Goal: Task Accomplishment & Management: Manage account settings

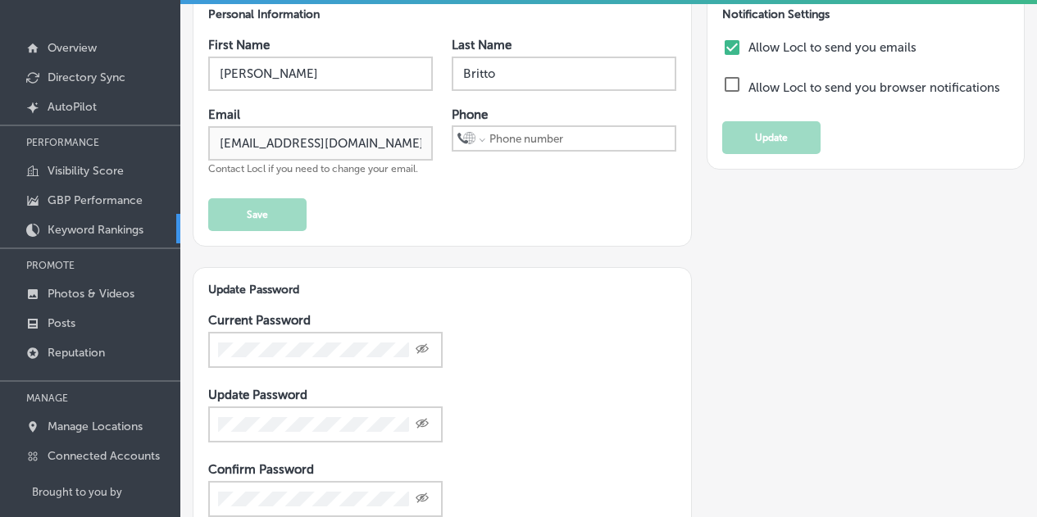
scroll to position [144, 0]
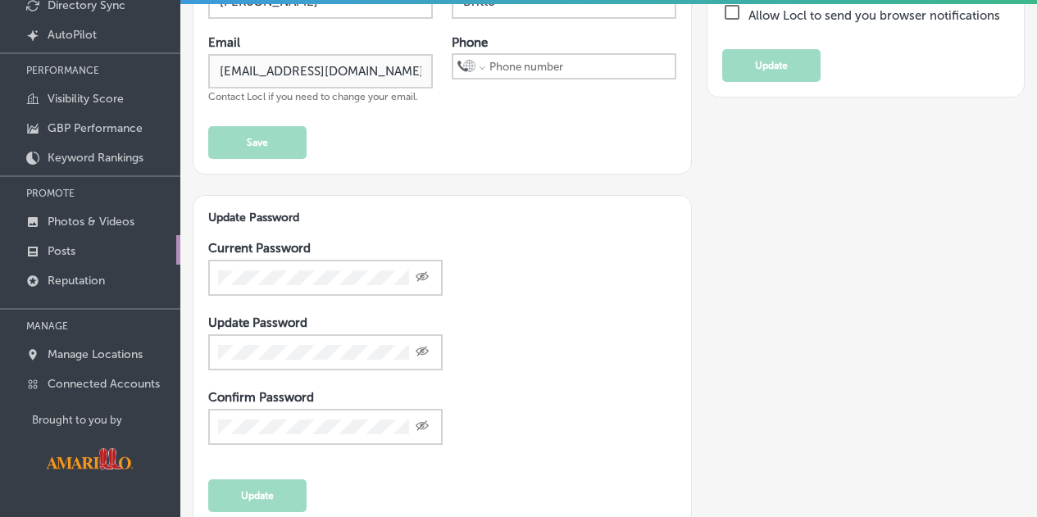
click at [69, 244] on link "Posts" at bounding box center [90, 250] width 180 height 30
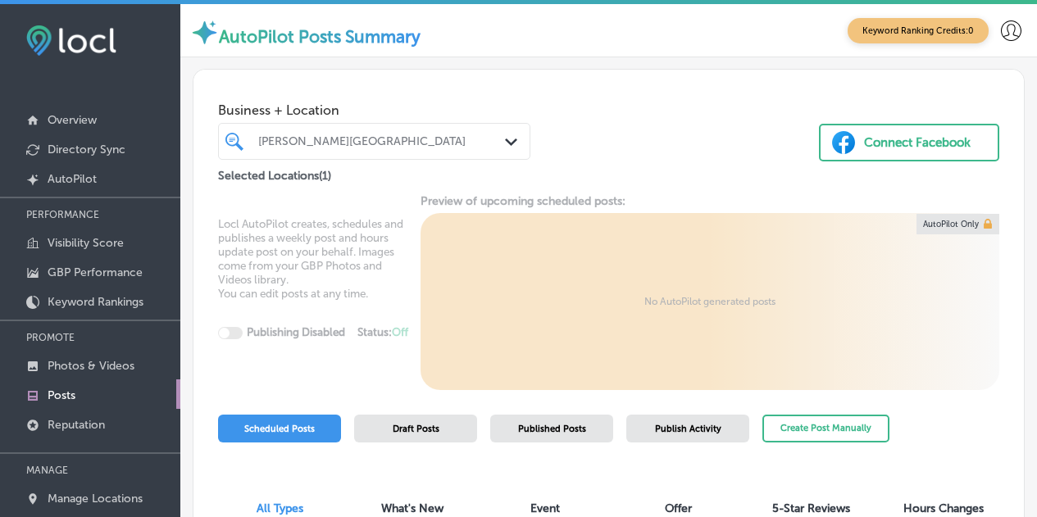
click at [884, 159] on button "Connect Facebook" at bounding box center [909, 143] width 180 height 38
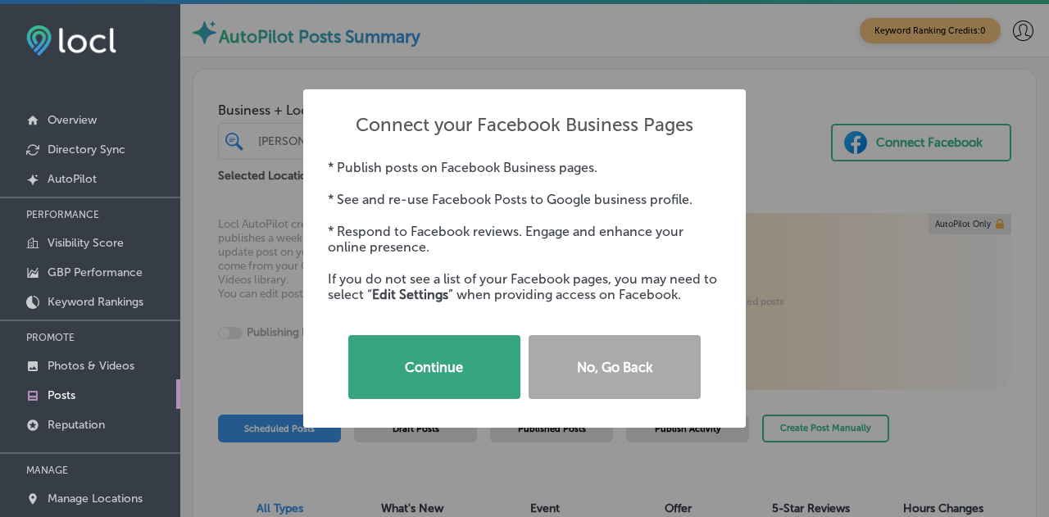
click at [462, 360] on button "Continue" at bounding box center [434, 367] width 172 height 64
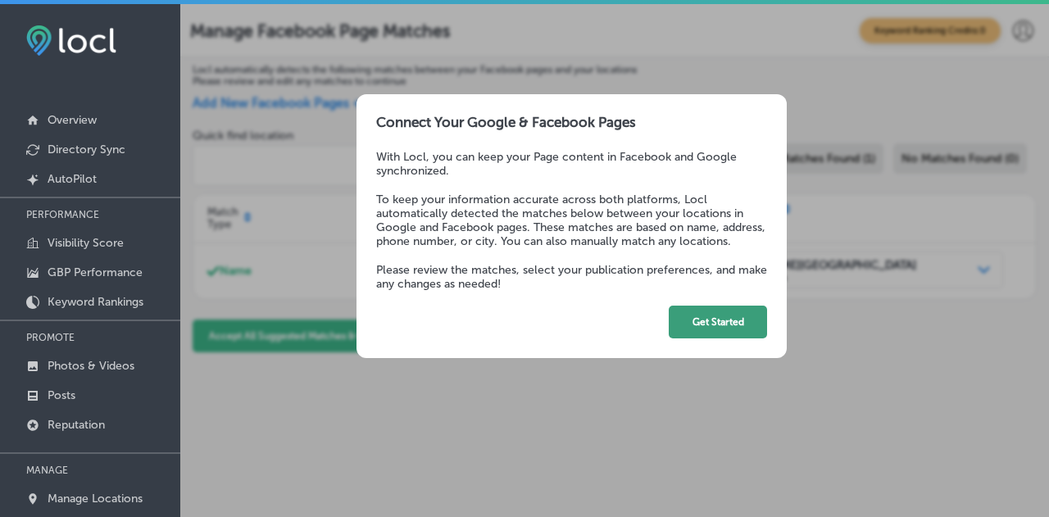
click at [698, 320] on button "Get Started" at bounding box center [718, 322] width 98 height 33
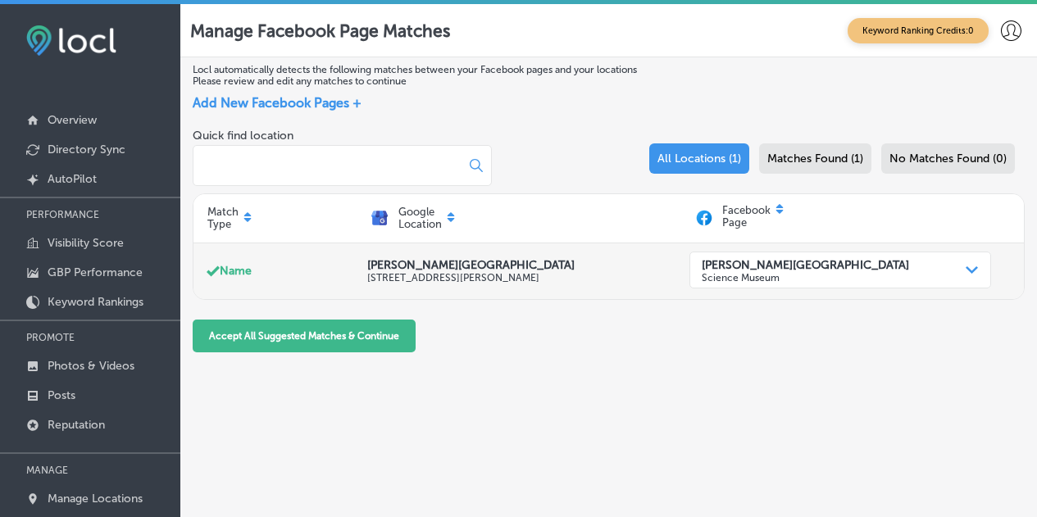
click at [849, 273] on p "Science Museum" at bounding box center [805, 276] width 207 height 11
click at [849, 271] on strong "[PERSON_NAME][GEOGRAPHIC_DATA]" at bounding box center [805, 264] width 207 height 14
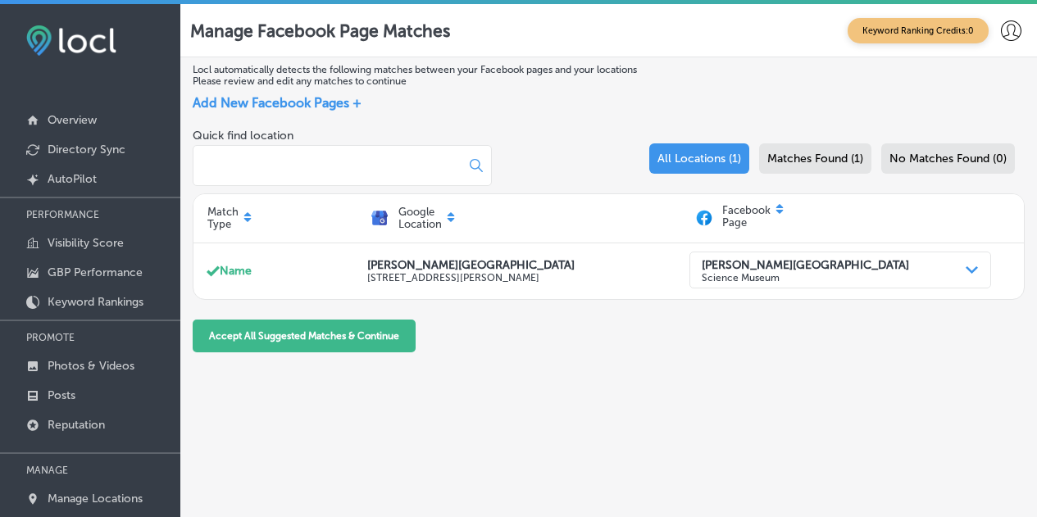
click at [509, 375] on div "Locl automatically detects the following matches between your Facebook pages an…" at bounding box center [608, 319] width 857 height 525
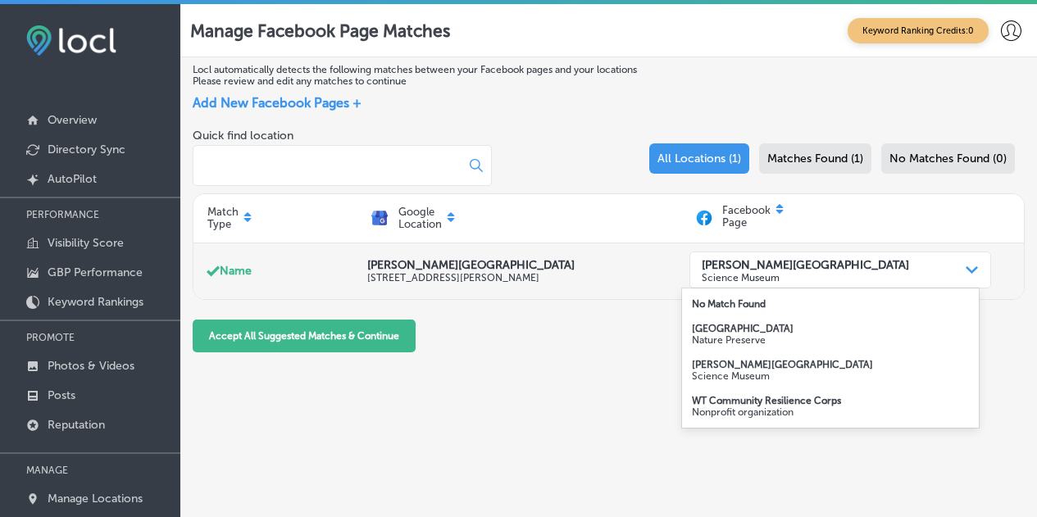
click at [795, 266] on strong "[PERSON_NAME][GEOGRAPHIC_DATA]" at bounding box center [805, 264] width 207 height 14
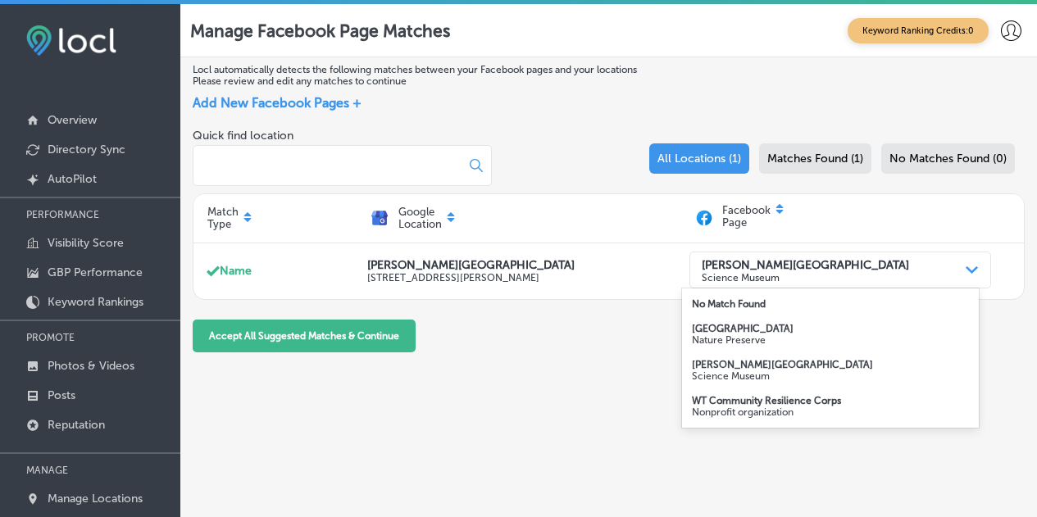
click at [775, 334] on strong "Wildcat Bluff Nature Center" at bounding box center [743, 328] width 102 height 11
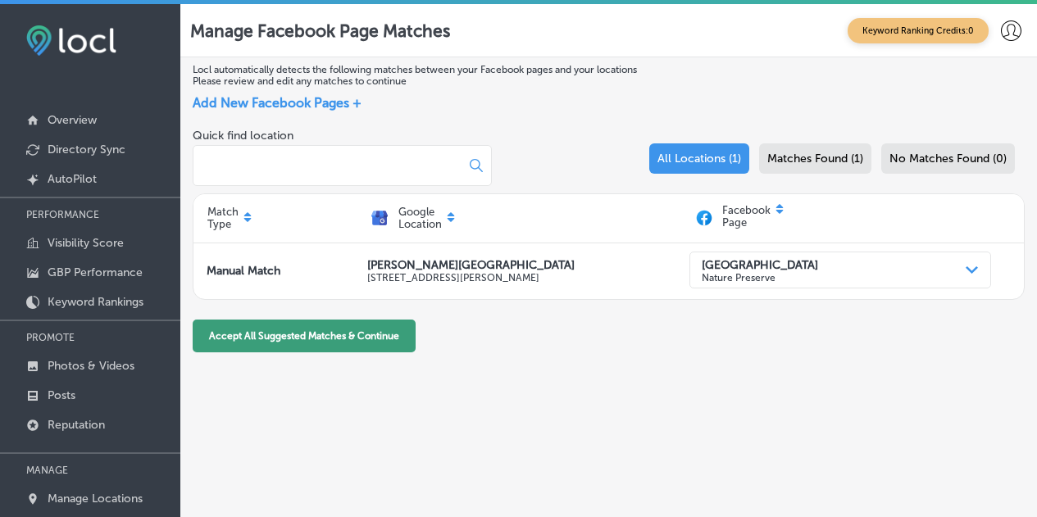
click at [370, 346] on button "Accept All Suggested Matches & Continue" at bounding box center [304, 336] width 223 height 33
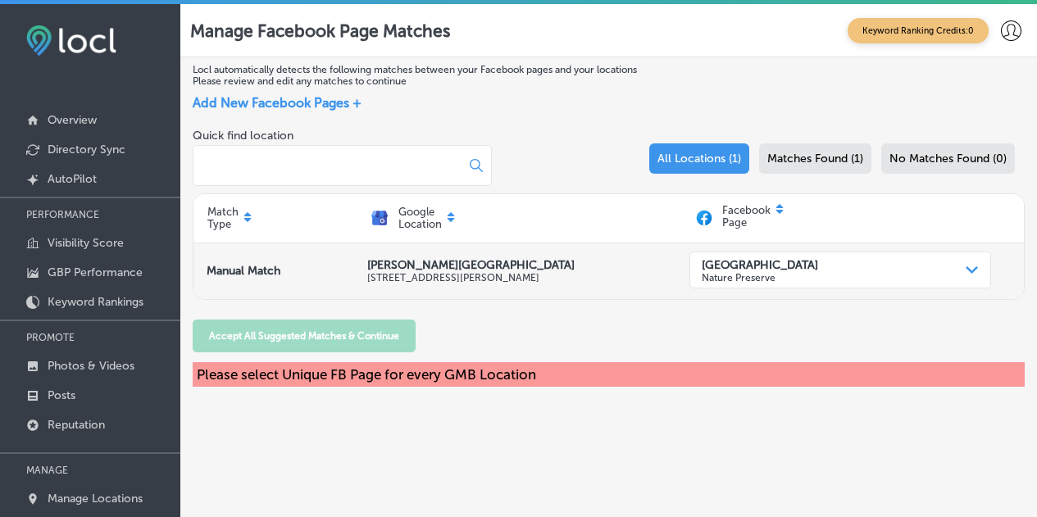
click at [756, 262] on strong "Wildcat Bluff Nature Center" at bounding box center [760, 264] width 116 height 14
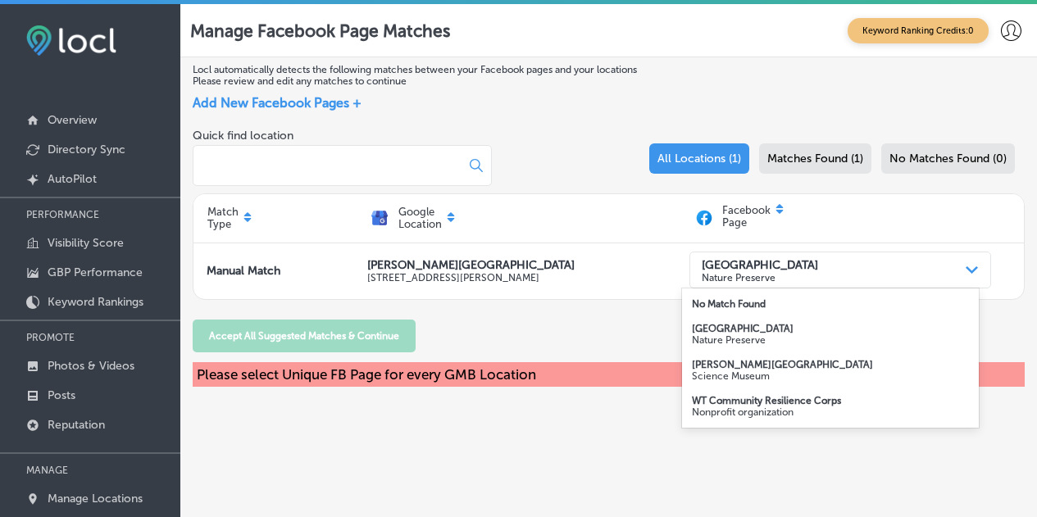
click at [760, 370] on strong "[PERSON_NAME][GEOGRAPHIC_DATA]" at bounding box center [782, 364] width 181 height 11
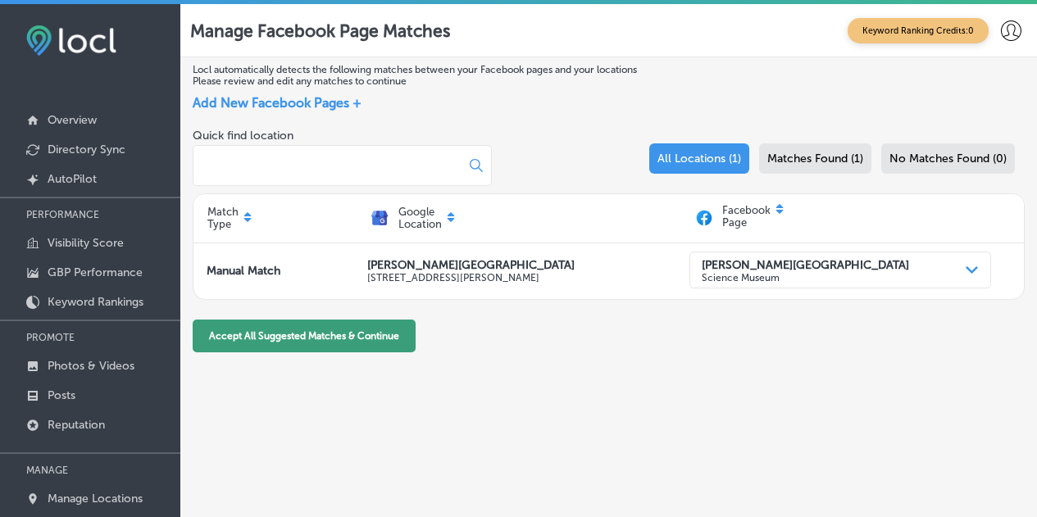
click at [389, 341] on button "Accept All Suggested Matches & Continue" at bounding box center [304, 336] width 223 height 33
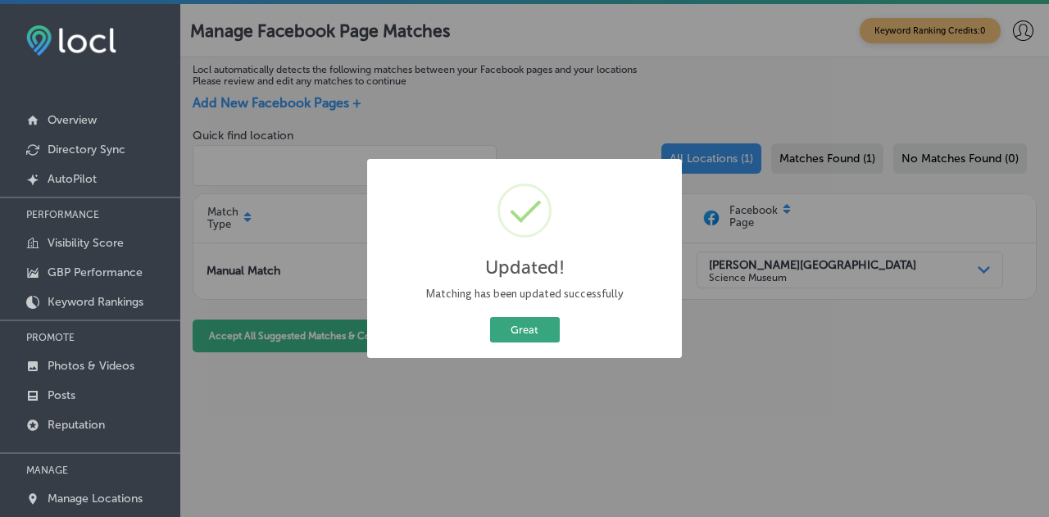
click at [529, 334] on button "Great" at bounding box center [525, 329] width 70 height 25
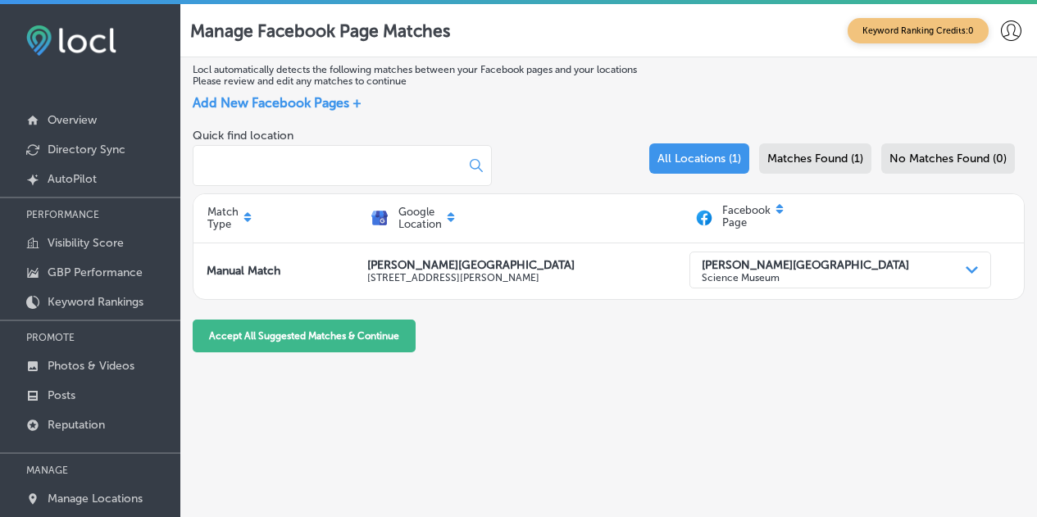
click at [345, 98] on span "Add New Facebook Pages +" at bounding box center [277, 103] width 169 height 16
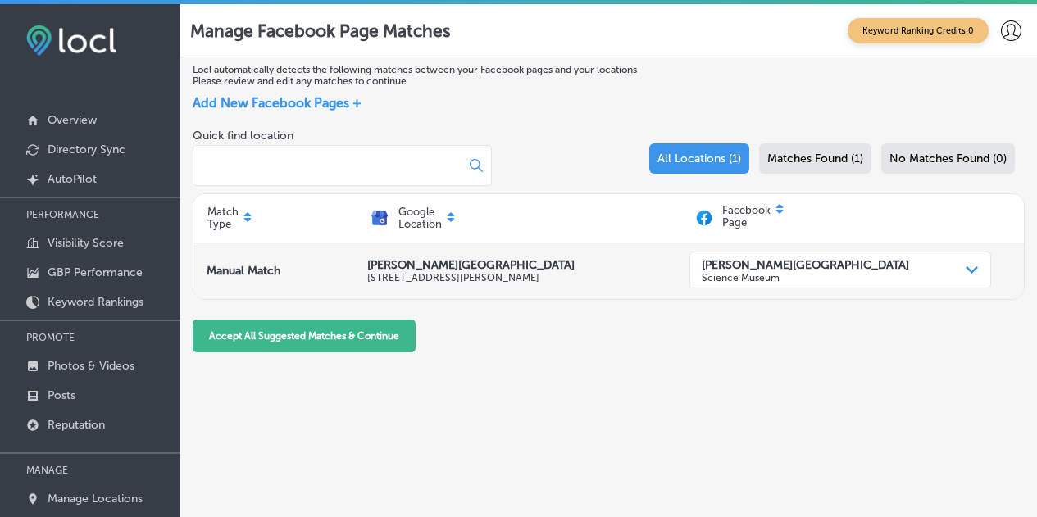
click at [808, 280] on p "Science Museum" at bounding box center [805, 276] width 207 height 11
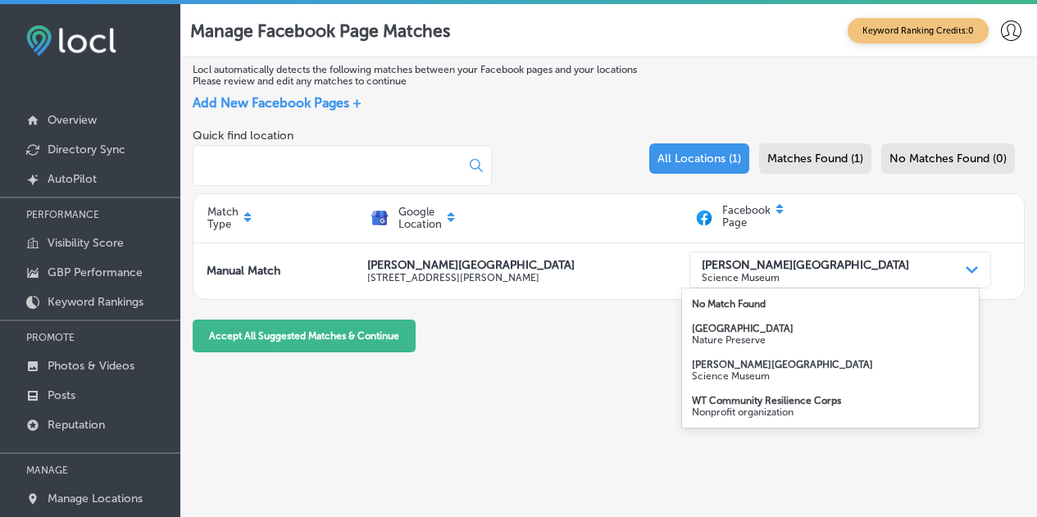
click at [780, 325] on strong "Wildcat Bluff Nature Center" at bounding box center [743, 328] width 102 height 11
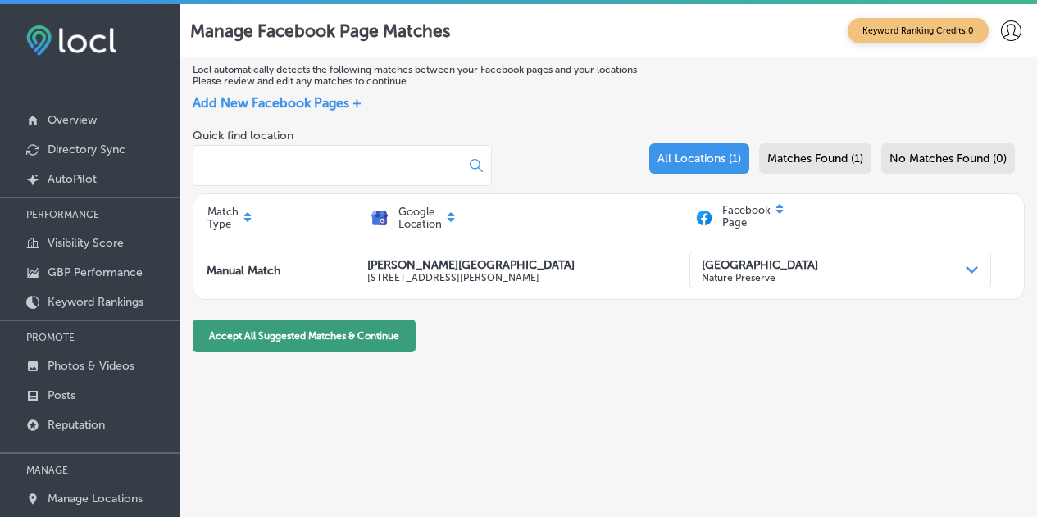
click at [367, 334] on button "Accept All Suggested Matches & Continue" at bounding box center [304, 336] width 223 height 33
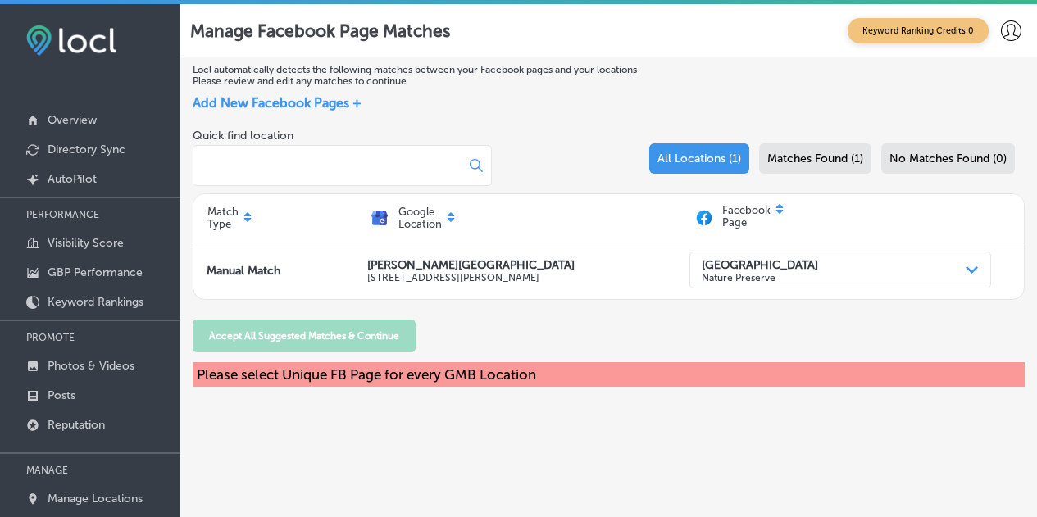
drag, startPoint x: 405, startPoint y: 383, endPoint x: 435, endPoint y: 377, distance: 30.9
click at [407, 382] on div "Please select Unique FB Page for every GMB Location" at bounding box center [609, 374] width 832 height 25
click at [321, 102] on span "Add New Facebook Pages +" at bounding box center [277, 103] width 169 height 16
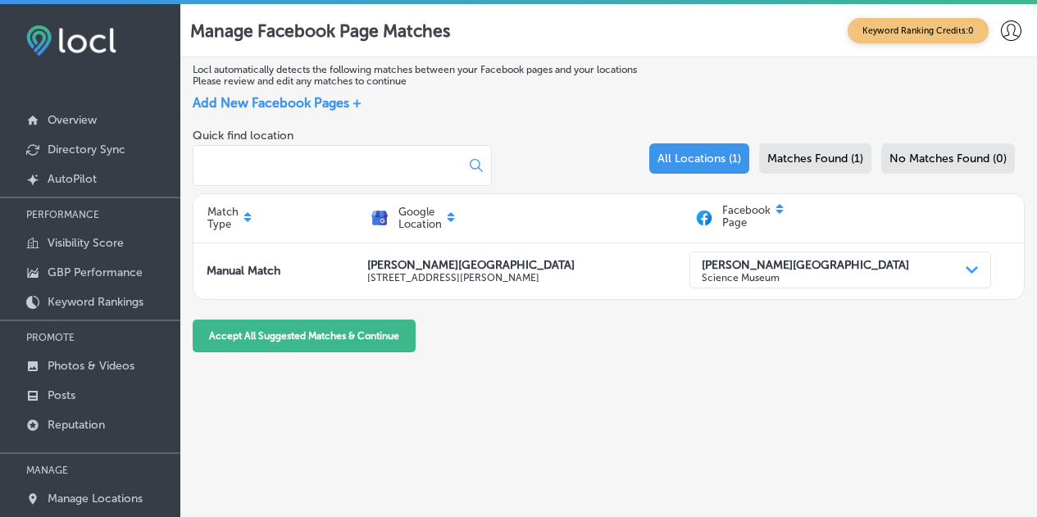
click at [460, 216] on div "Google Location" at bounding box center [528, 218] width 325 height 29
click at [753, 209] on p "Facebook Page" at bounding box center [746, 218] width 48 height 29
click at [775, 205] on icon at bounding box center [780, 209] width 10 height 10
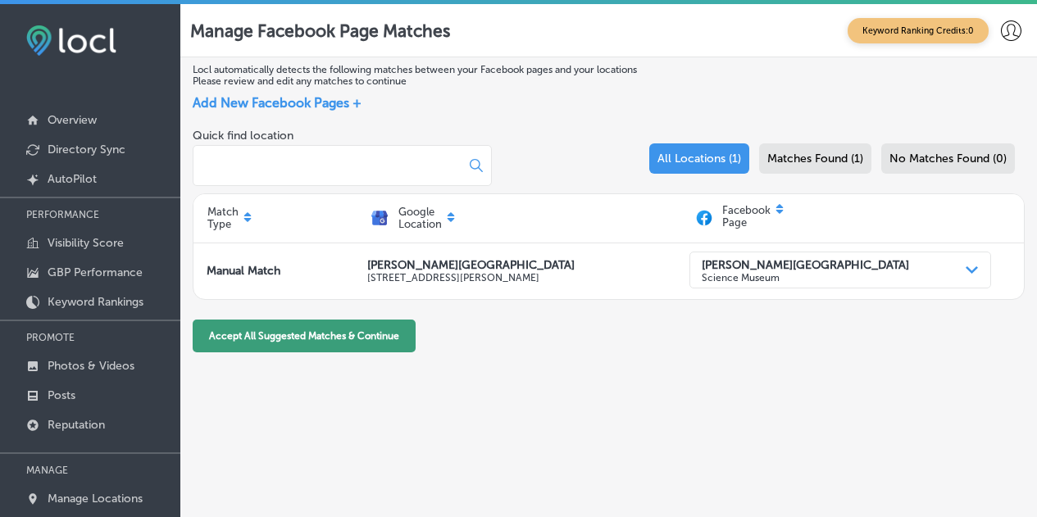
click at [362, 342] on button "Accept All Suggested Matches & Continue" at bounding box center [304, 336] width 223 height 33
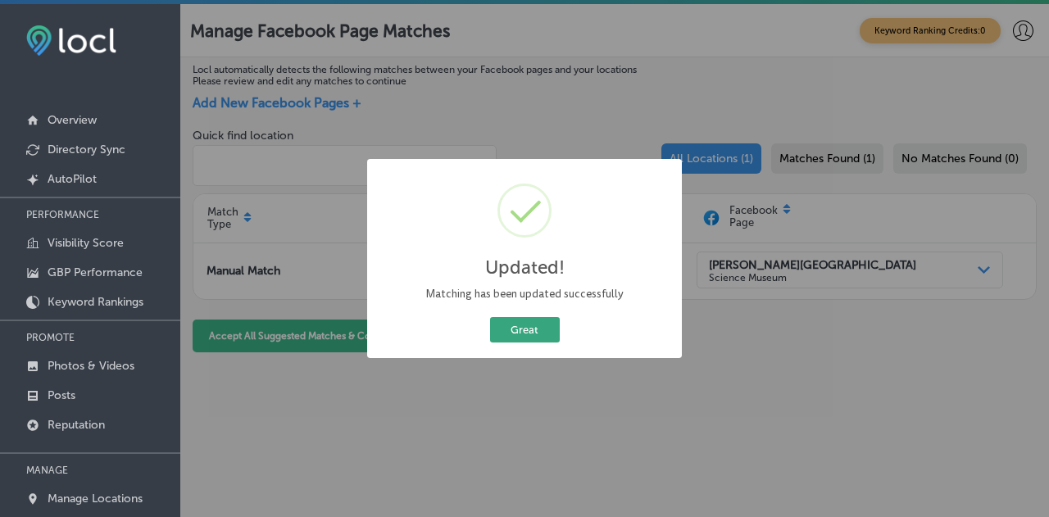
click at [536, 326] on button "Great" at bounding box center [525, 329] width 70 height 25
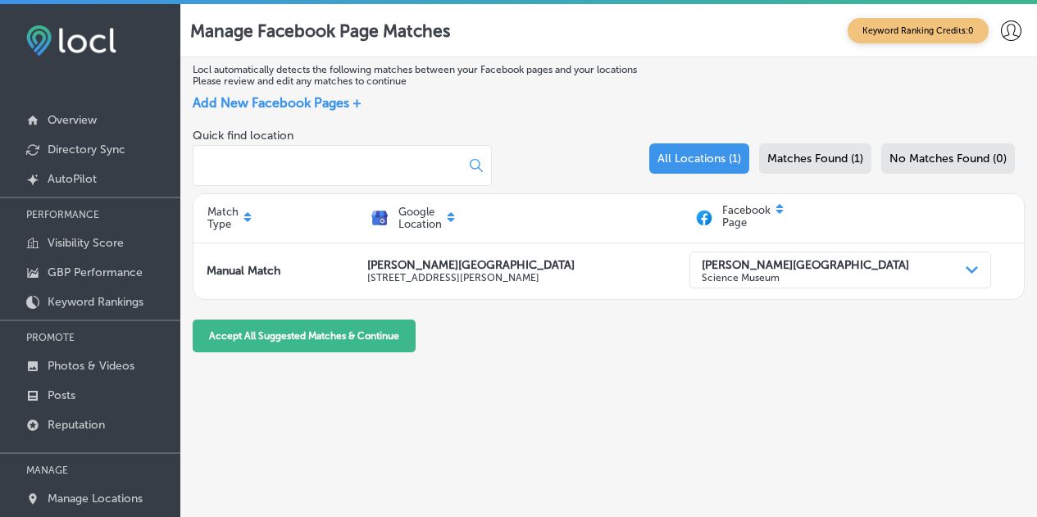
click at [349, 102] on span "Add New Facebook Pages +" at bounding box center [277, 103] width 169 height 16
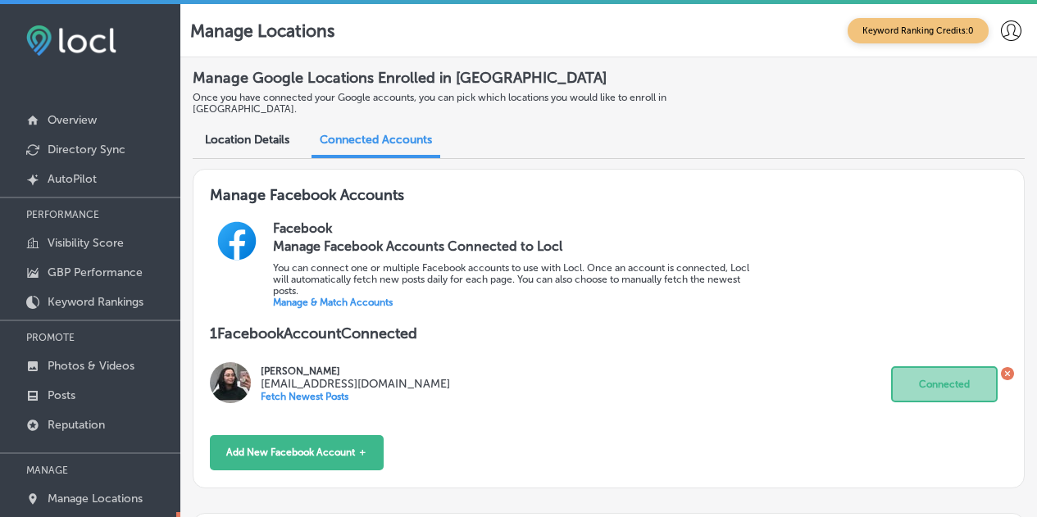
scroll to position [25, 0]
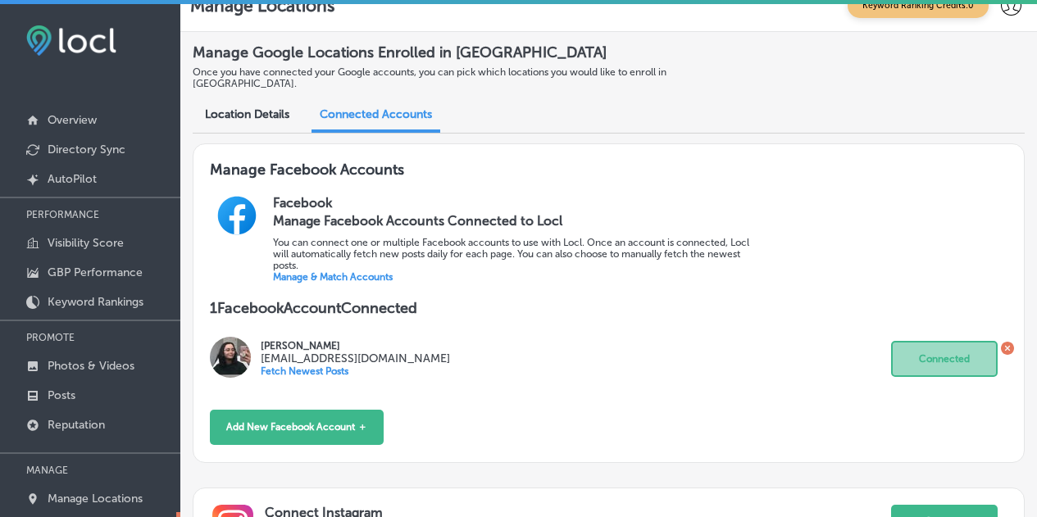
click at [317, 271] on link "Manage & Match Accounts" at bounding box center [333, 276] width 120 height 11
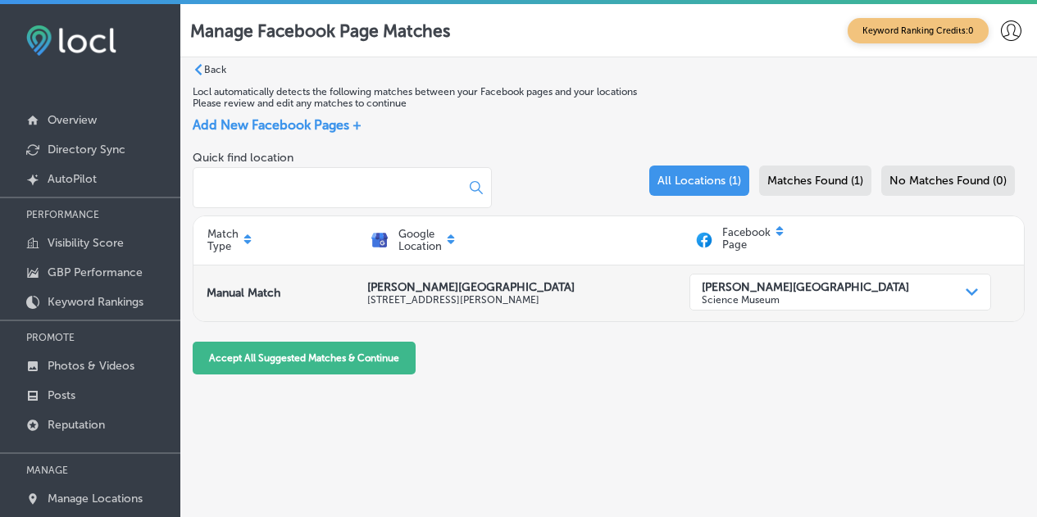
click at [850, 293] on strong "[PERSON_NAME][GEOGRAPHIC_DATA]" at bounding box center [805, 287] width 207 height 14
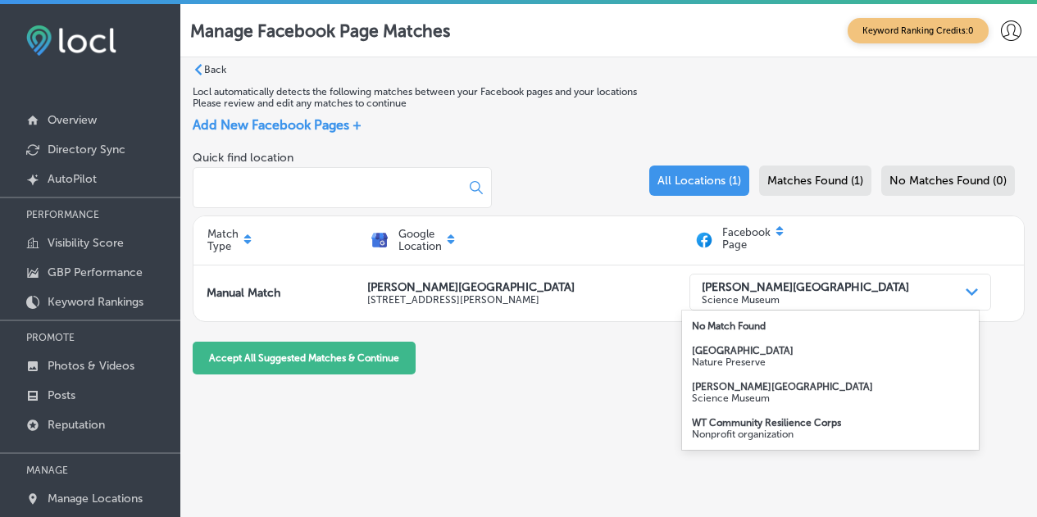
click at [779, 357] on p "Nature Preserve" at bounding box center [831, 362] width 278 height 11
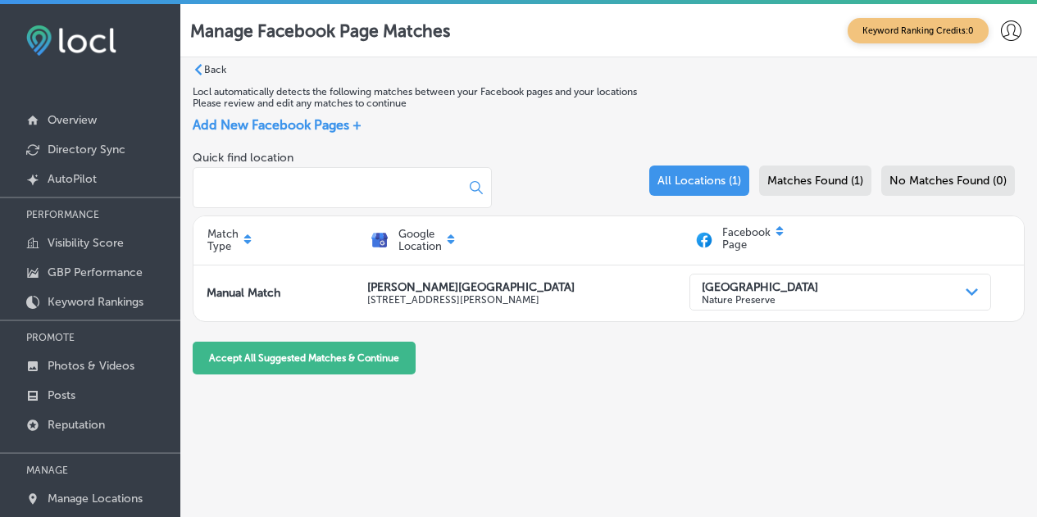
click at [204, 67] on label "Back" at bounding box center [215, 69] width 22 height 11
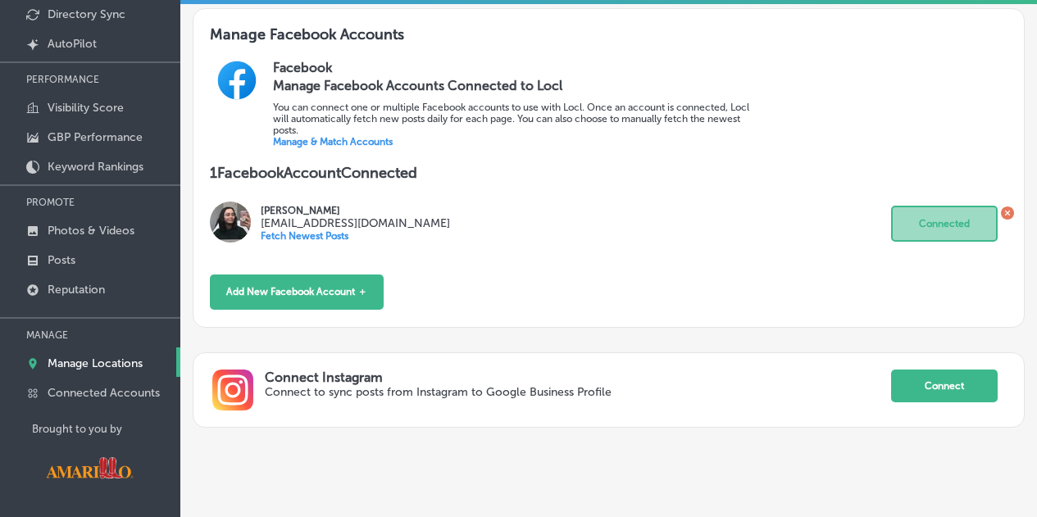
scroll to position [144, 0]
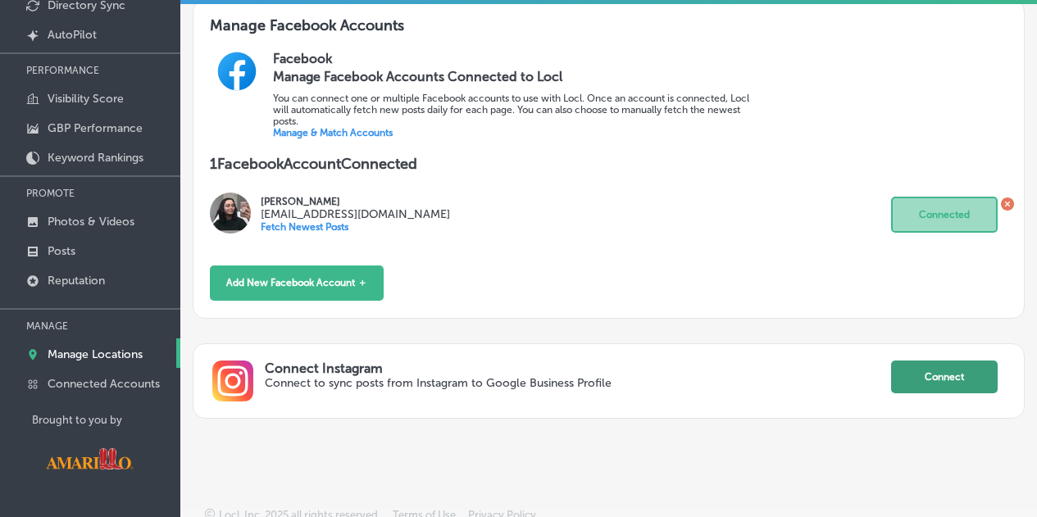
click at [957, 366] on button "Connect" at bounding box center [944, 377] width 107 height 33
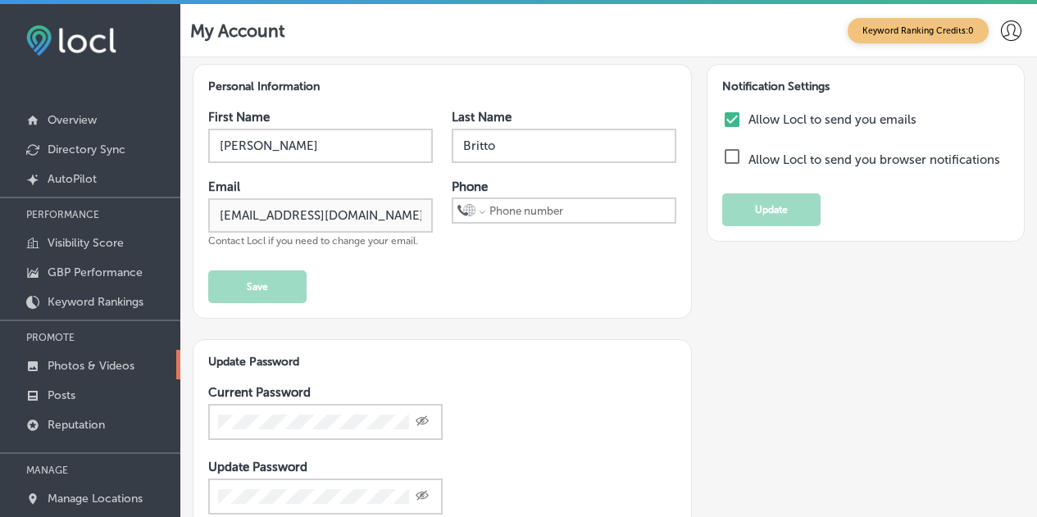
scroll to position [144, 0]
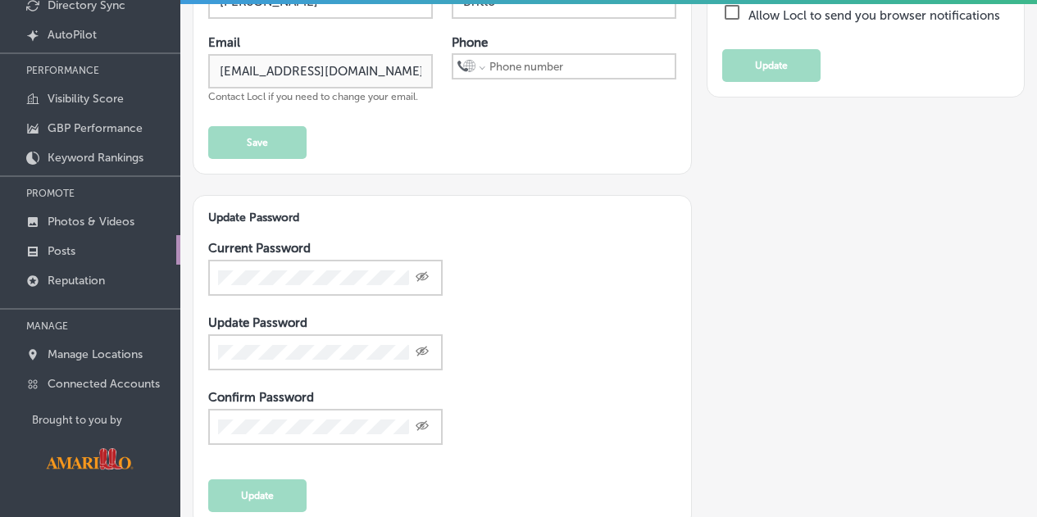
click at [70, 248] on p "Posts" at bounding box center [62, 251] width 28 height 14
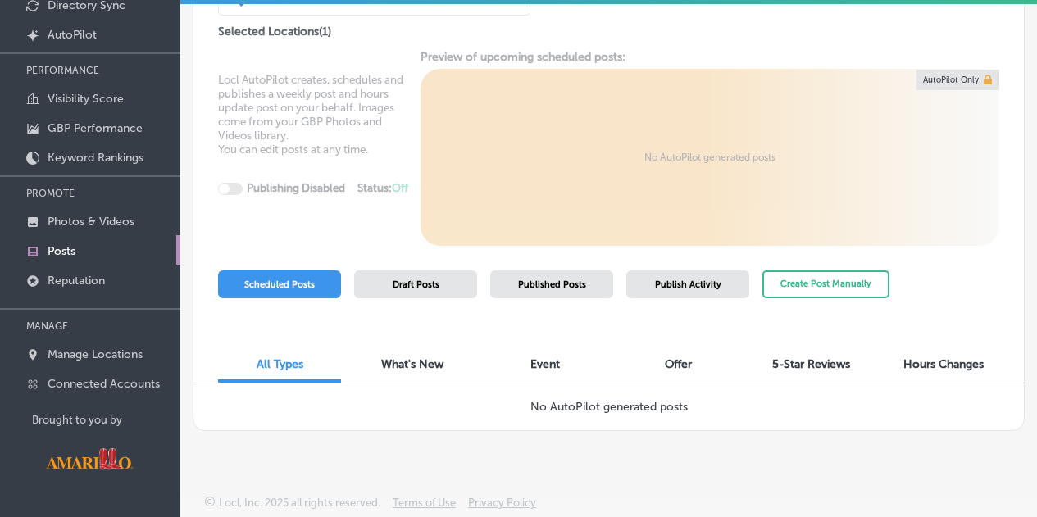
scroll to position [11, 0]
click at [107, 379] on p "Connected Accounts" at bounding box center [104, 384] width 112 height 14
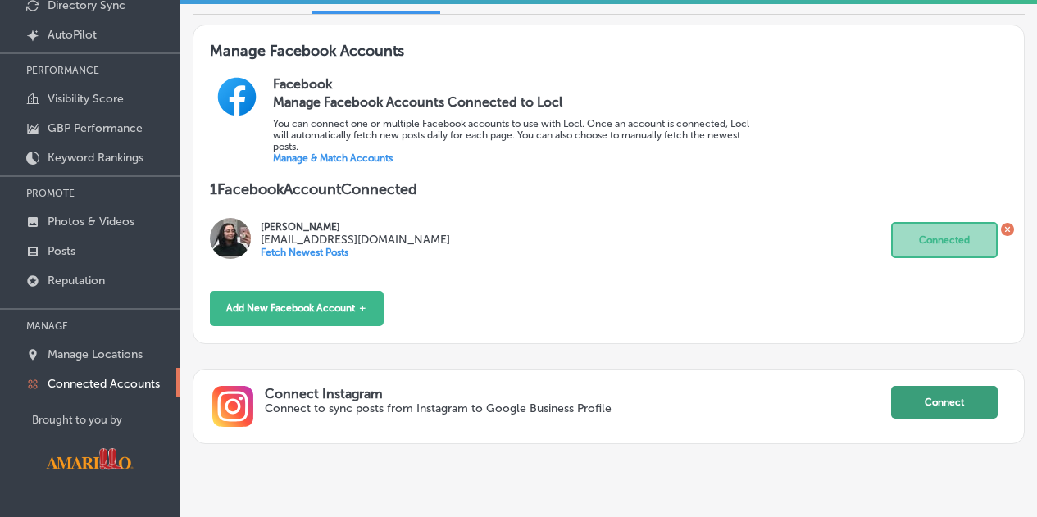
click at [930, 389] on button "Connect" at bounding box center [944, 402] width 107 height 33
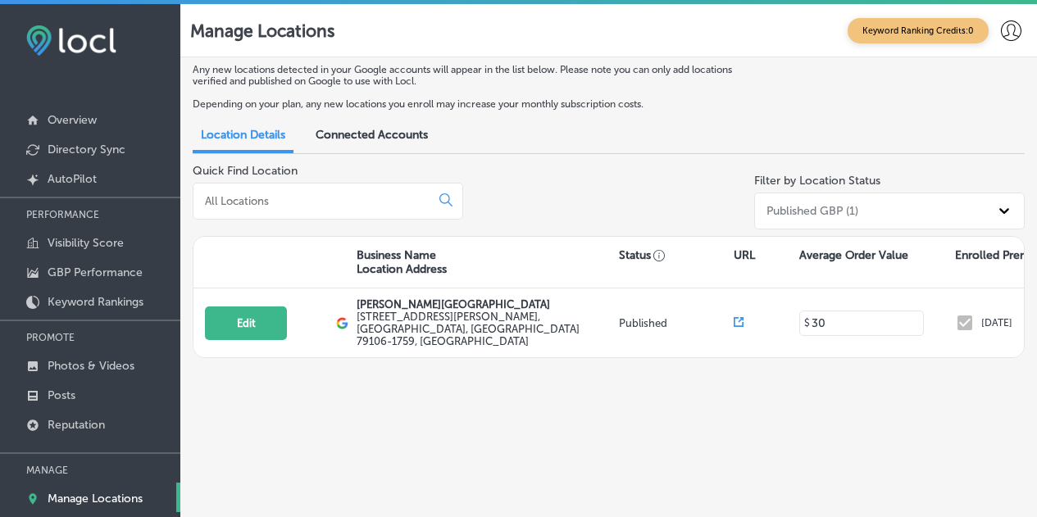
click at [384, 139] on span "Connected Accounts" at bounding box center [372, 135] width 112 height 14
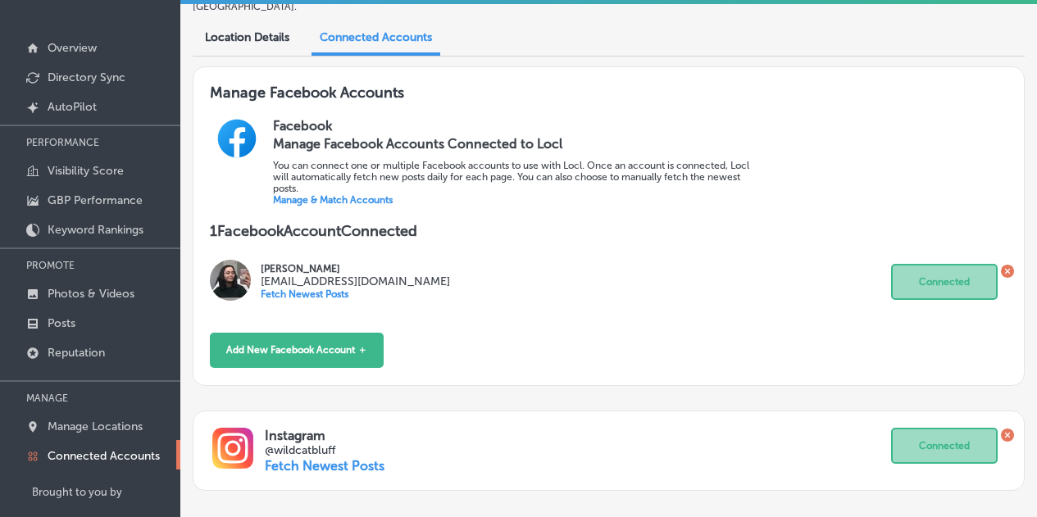
scroll to position [144, 0]
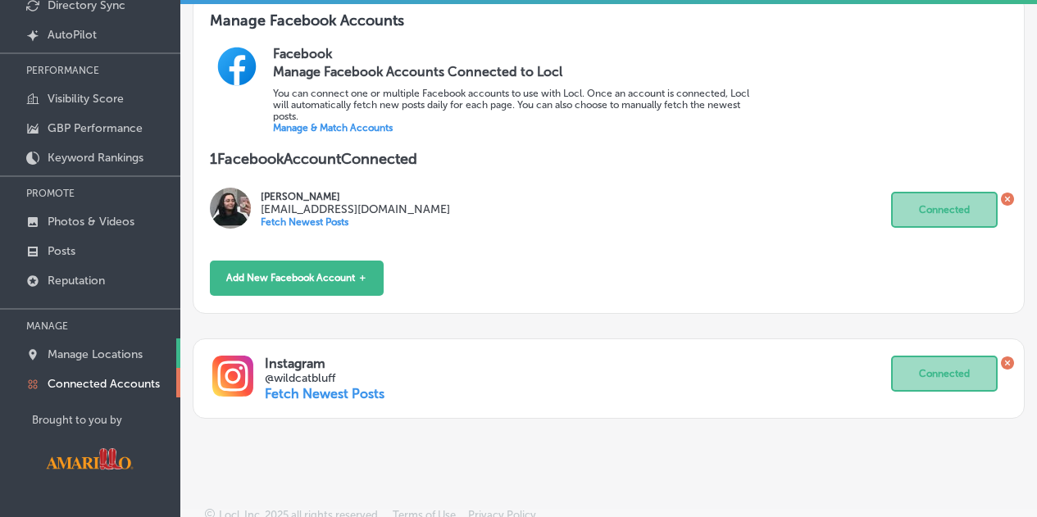
click at [73, 364] on link "Manage Locations" at bounding box center [90, 354] width 180 height 30
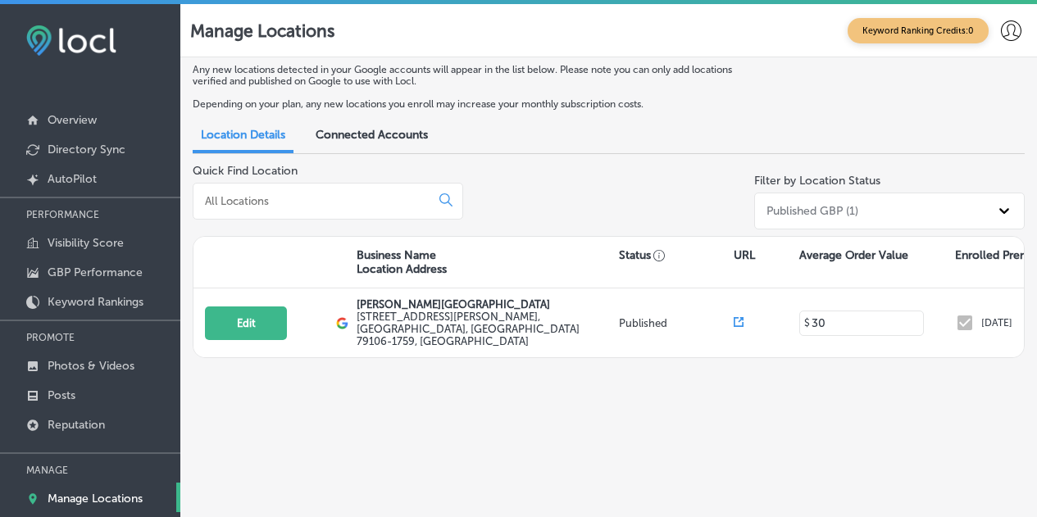
click at [376, 138] on span "Connected Accounts" at bounding box center [372, 135] width 112 height 14
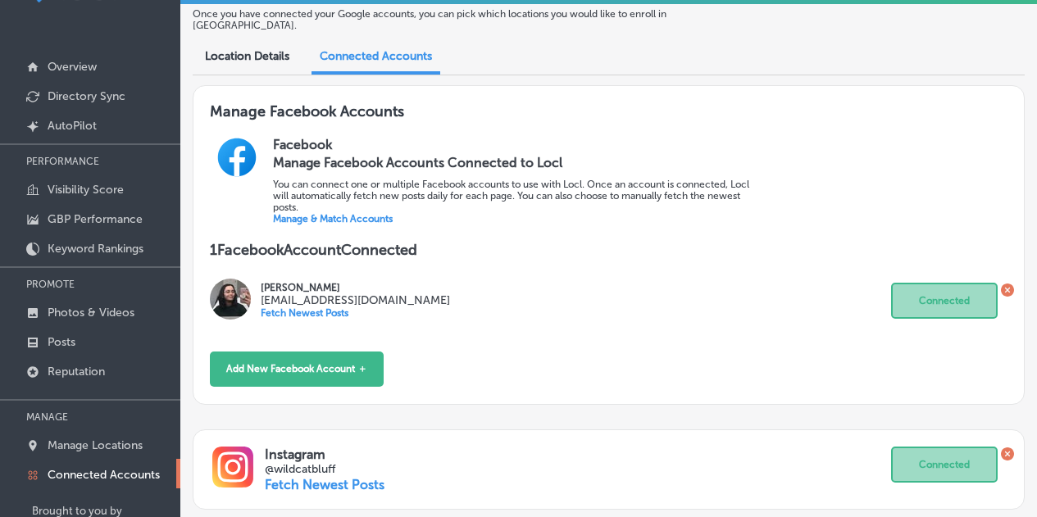
scroll to position [144, 0]
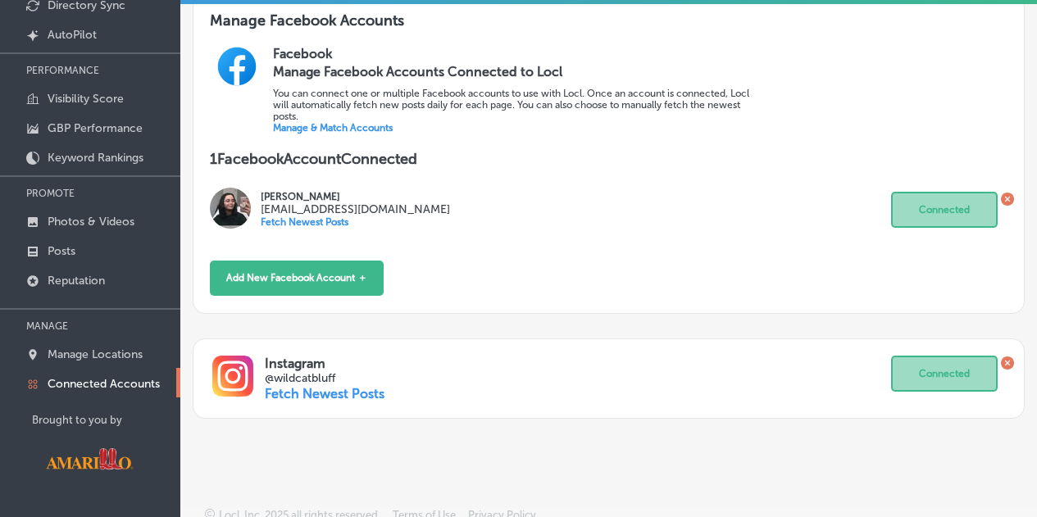
click at [1004, 361] on icon at bounding box center [1006, 363] width 5 height 5
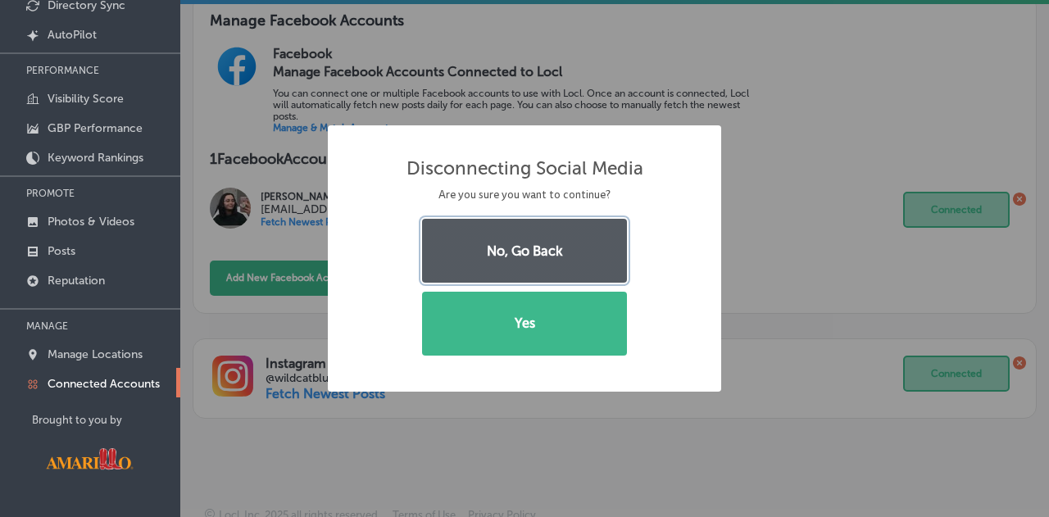
click at [586, 251] on button "No, Go Back" at bounding box center [524, 251] width 205 height 64
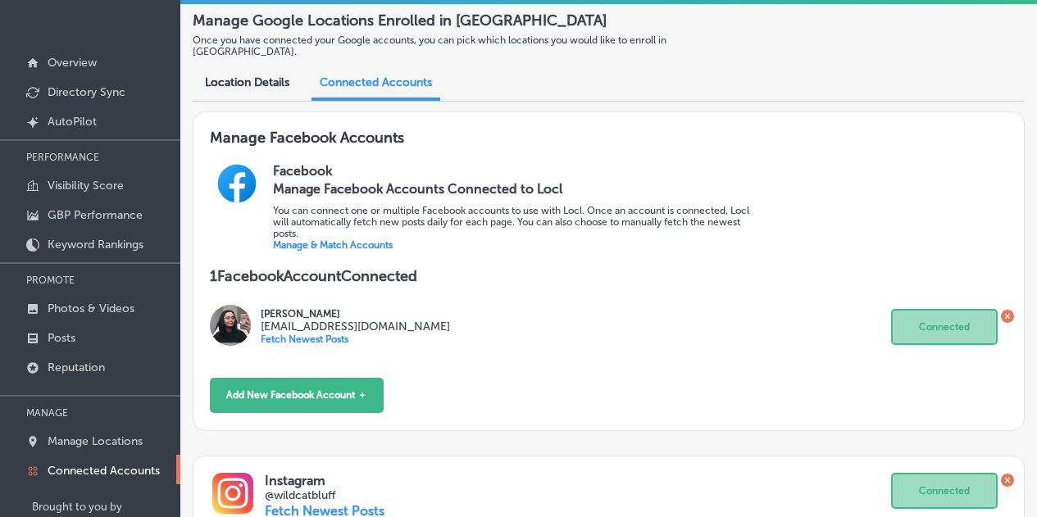
scroll to position [0, 0]
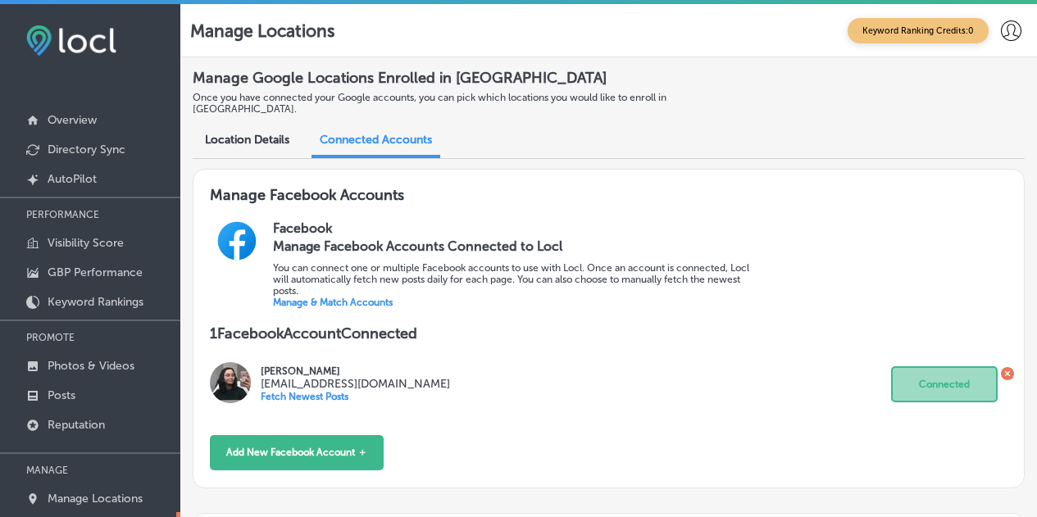
click at [1001, 37] on icon at bounding box center [1011, 30] width 20 height 20
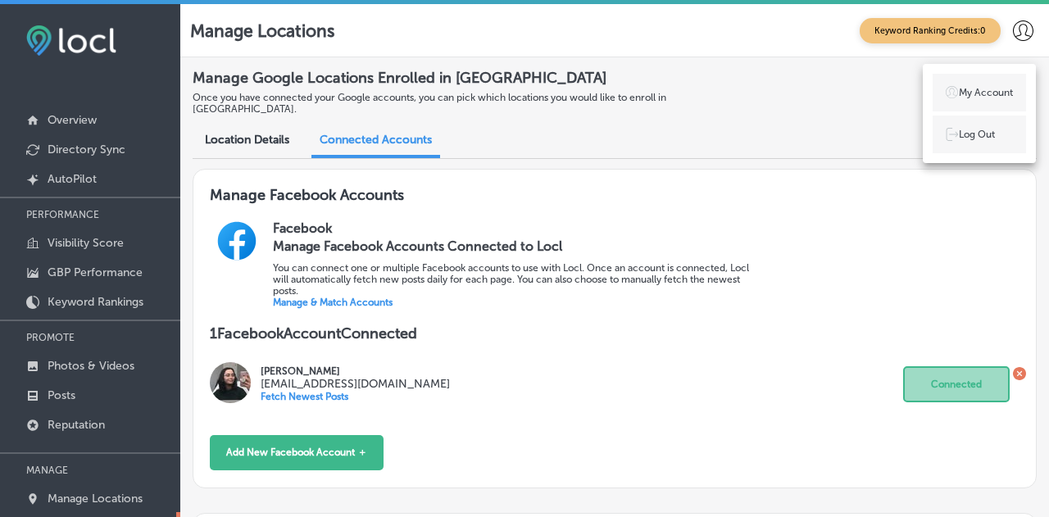
click at [989, 96] on p "My Account" at bounding box center [986, 92] width 54 height 15
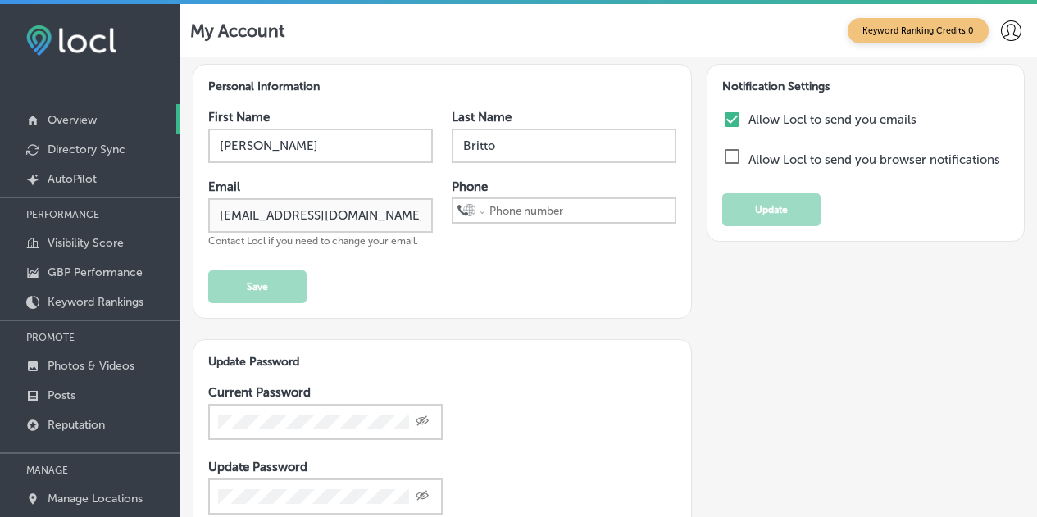
click at [91, 111] on link "Overview" at bounding box center [90, 119] width 180 height 30
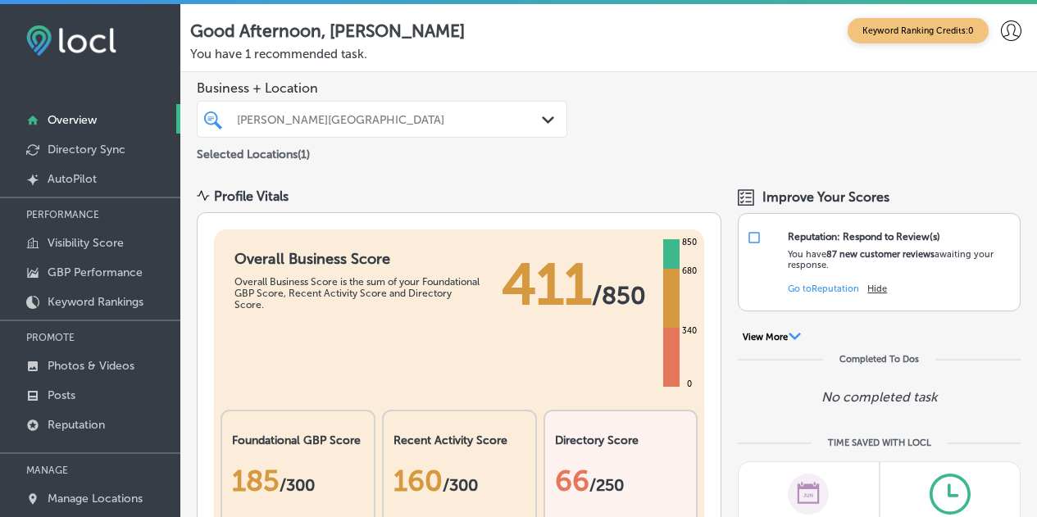
click at [511, 130] on div "[PERSON_NAME][GEOGRAPHIC_DATA]" at bounding box center [382, 119] width 307 height 21
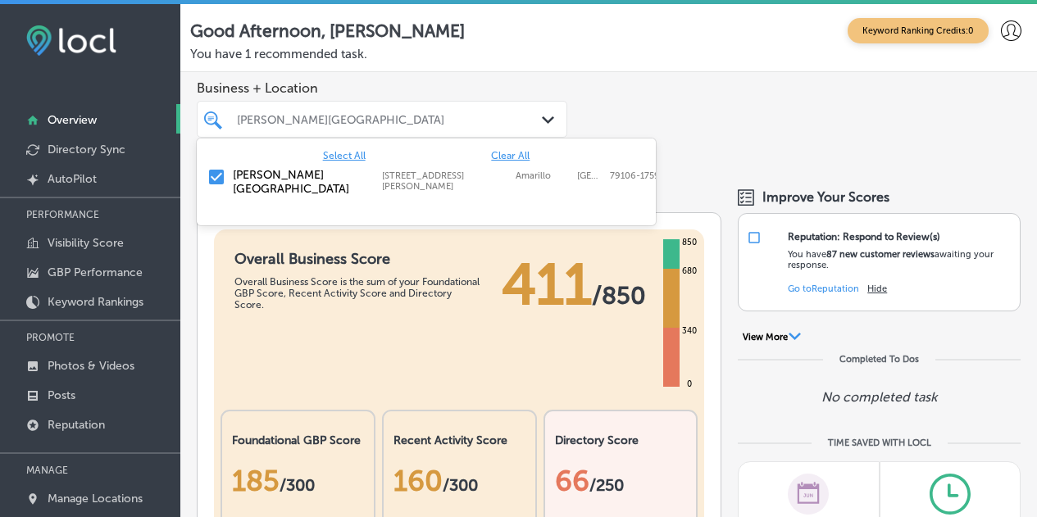
scroll to position [0, 4]
click at [917, 130] on div "Business + Location option 1200 Streit Drive focused, 2 of 2. 2 results availab…" at bounding box center [608, 122] width 857 height 100
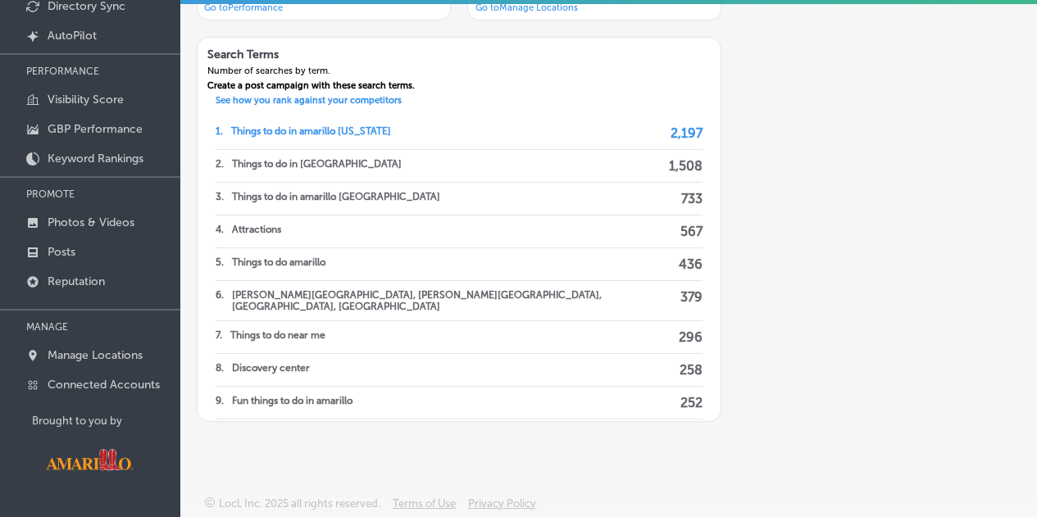
scroll to position [0, 0]
click at [111, 384] on p "Connected Accounts" at bounding box center [104, 384] width 112 height 14
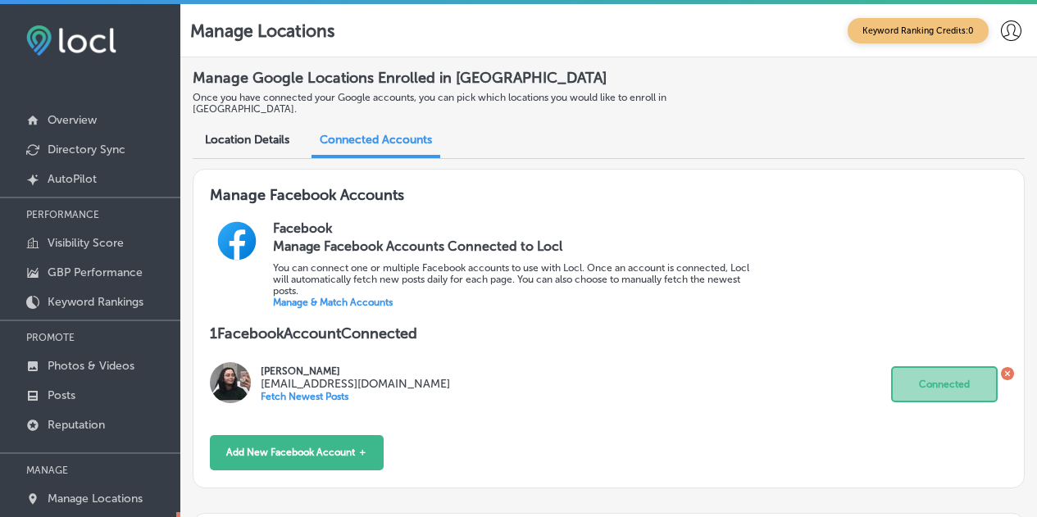
click at [366, 297] on link "Manage & Match Accounts" at bounding box center [333, 302] width 120 height 11
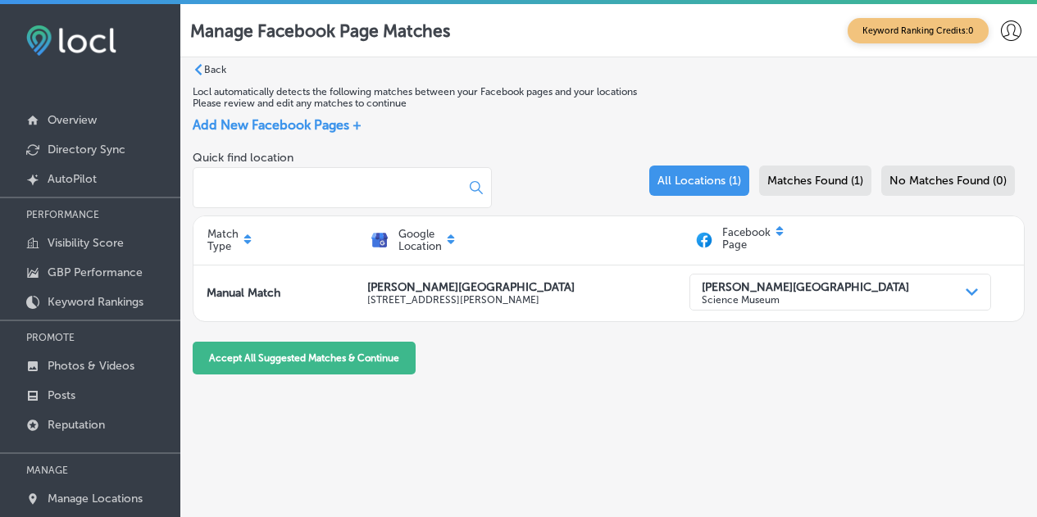
click at [267, 128] on span "Add New Facebook Pages +" at bounding box center [277, 125] width 169 height 16
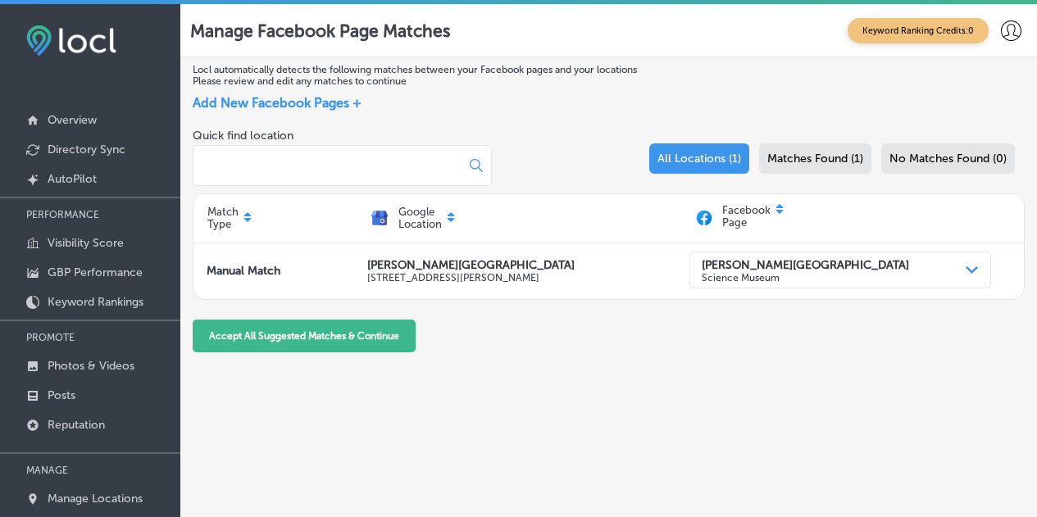
click at [805, 134] on div "Quick find location All Locations (1) Matches Found (1) No Matches Found (0)" at bounding box center [609, 161] width 832 height 65
click at [793, 150] on div "Matches Found (1)" at bounding box center [815, 158] width 112 height 30
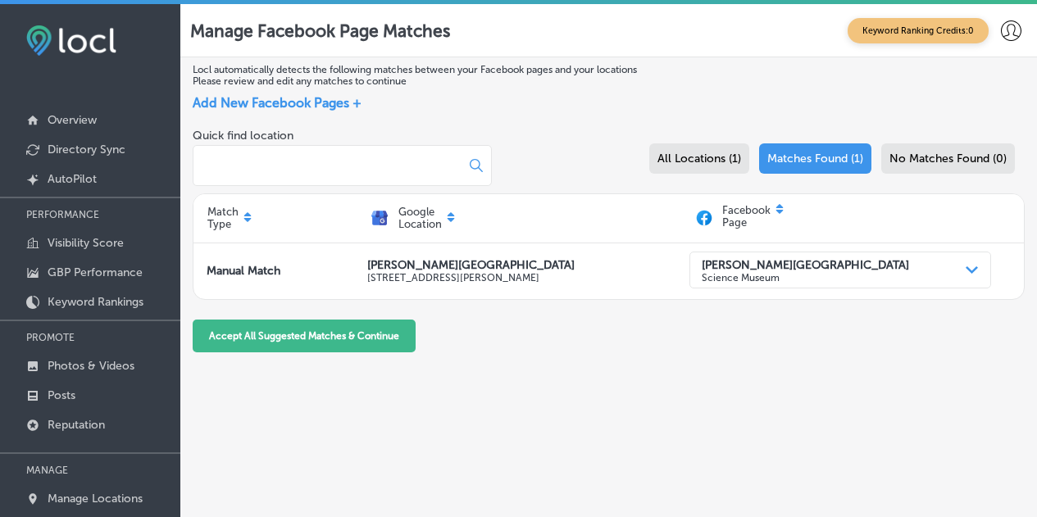
click at [709, 154] on span "All Locations (1)" at bounding box center [699, 159] width 84 height 14
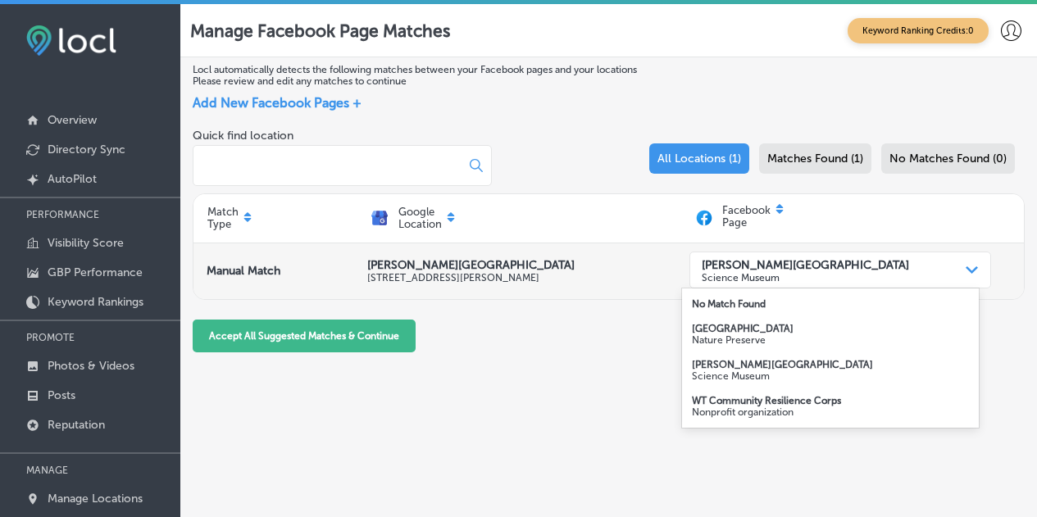
click at [767, 263] on strong "[PERSON_NAME][GEOGRAPHIC_DATA]" at bounding box center [805, 264] width 207 height 14
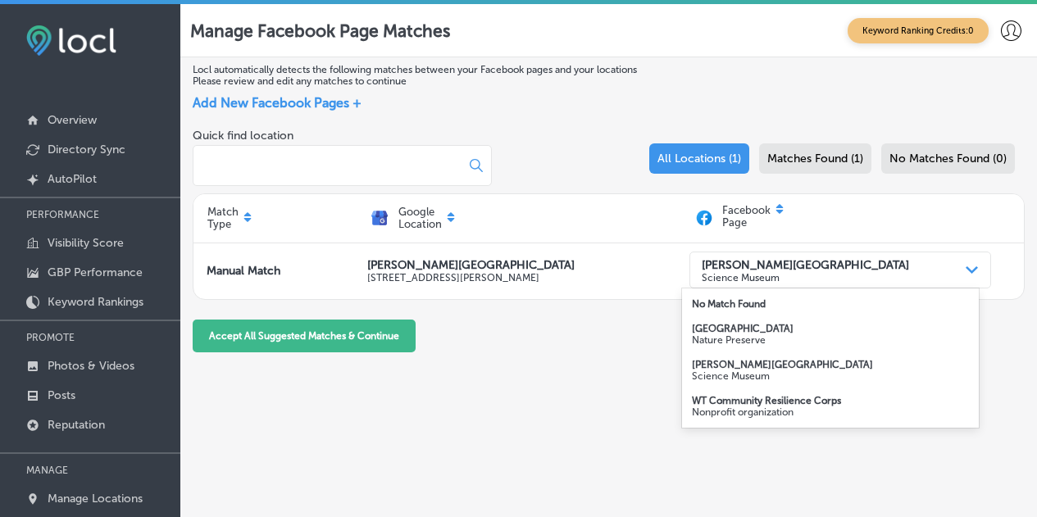
click at [785, 326] on strong "[GEOGRAPHIC_DATA]" at bounding box center [743, 328] width 102 height 11
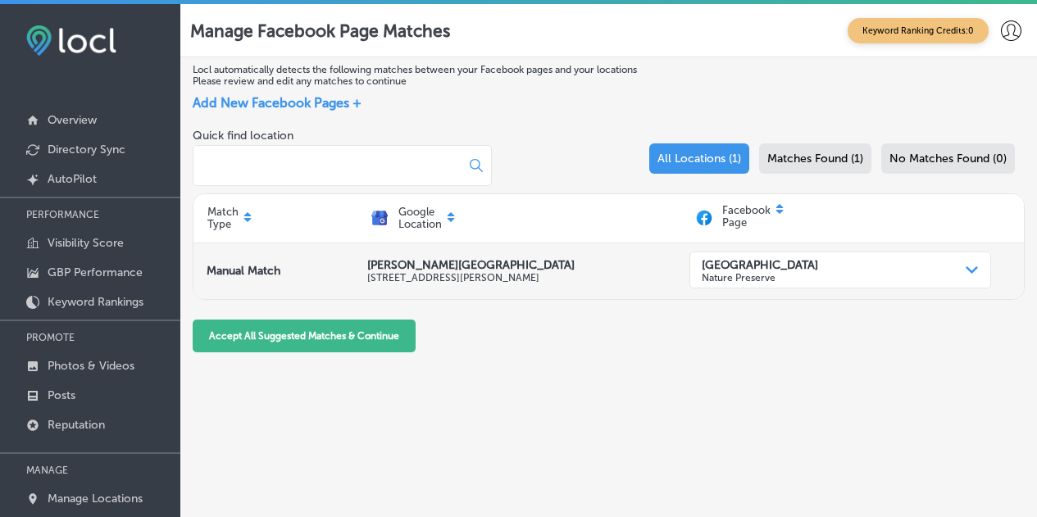
click at [814, 281] on p "Nature Preserve" at bounding box center [760, 276] width 116 height 11
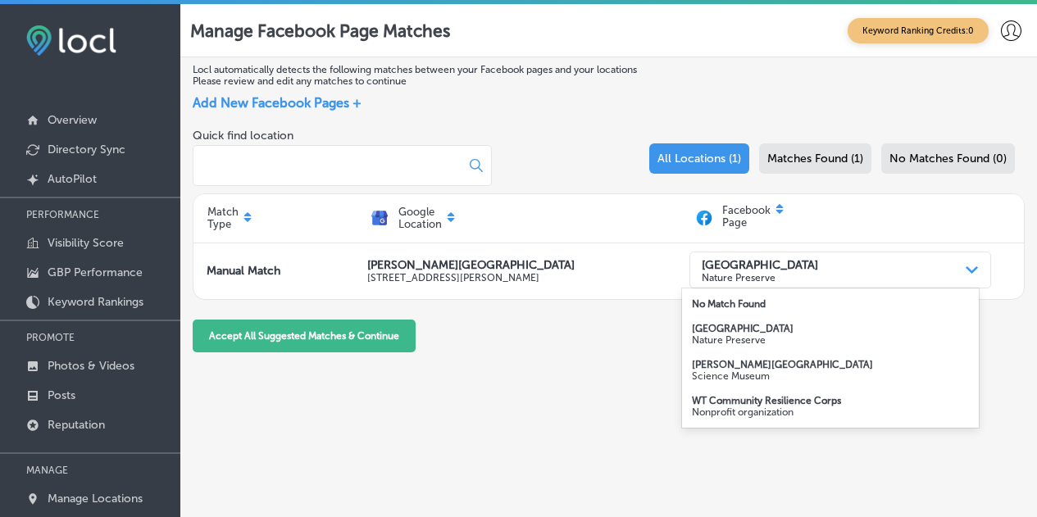
click at [776, 362] on strong "[PERSON_NAME][GEOGRAPHIC_DATA]" at bounding box center [782, 364] width 181 height 11
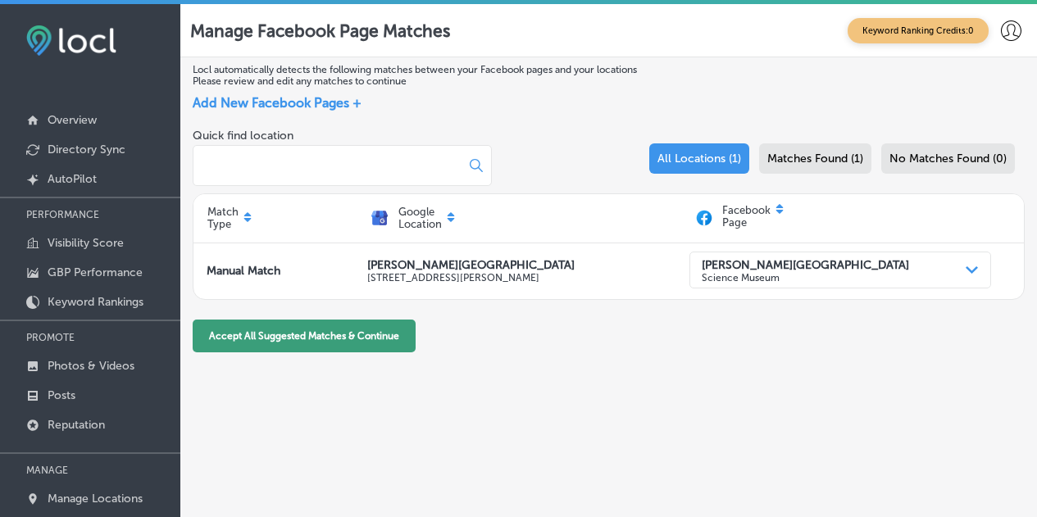
click at [326, 329] on button "Accept All Suggested Matches & Continue" at bounding box center [304, 336] width 223 height 33
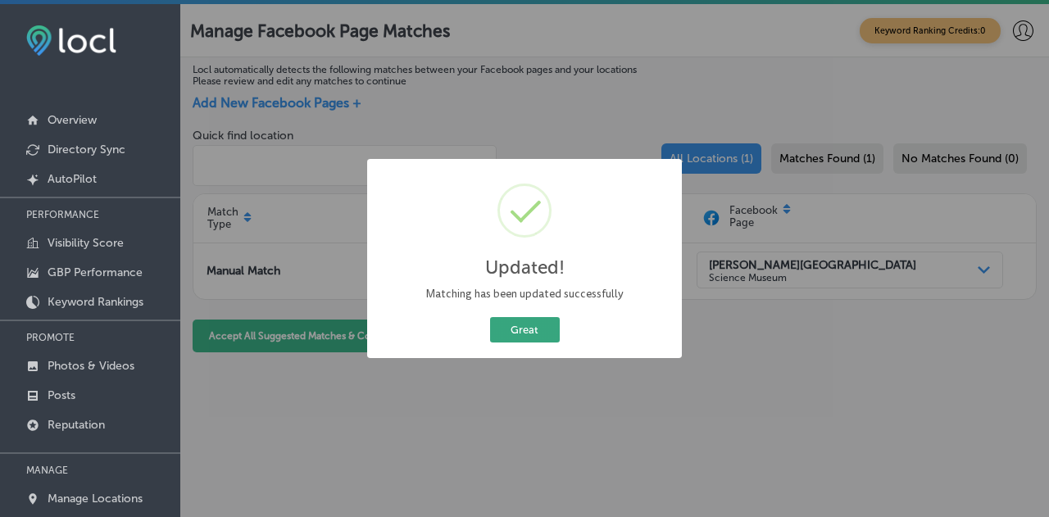
click at [519, 327] on button "Great" at bounding box center [525, 329] width 70 height 25
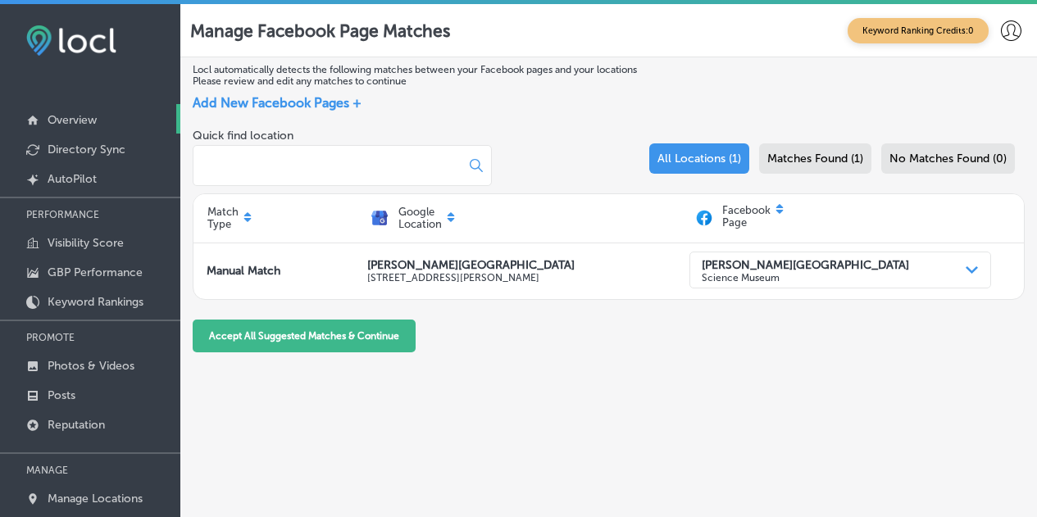
click at [107, 110] on link "Overview" at bounding box center [90, 119] width 180 height 30
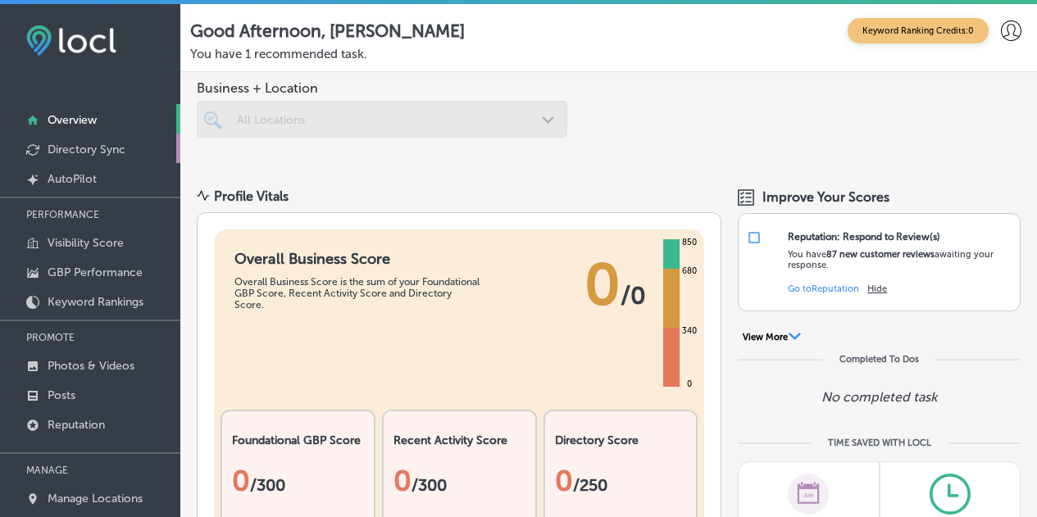
click at [113, 148] on p "Directory Sync" at bounding box center [87, 150] width 78 height 14
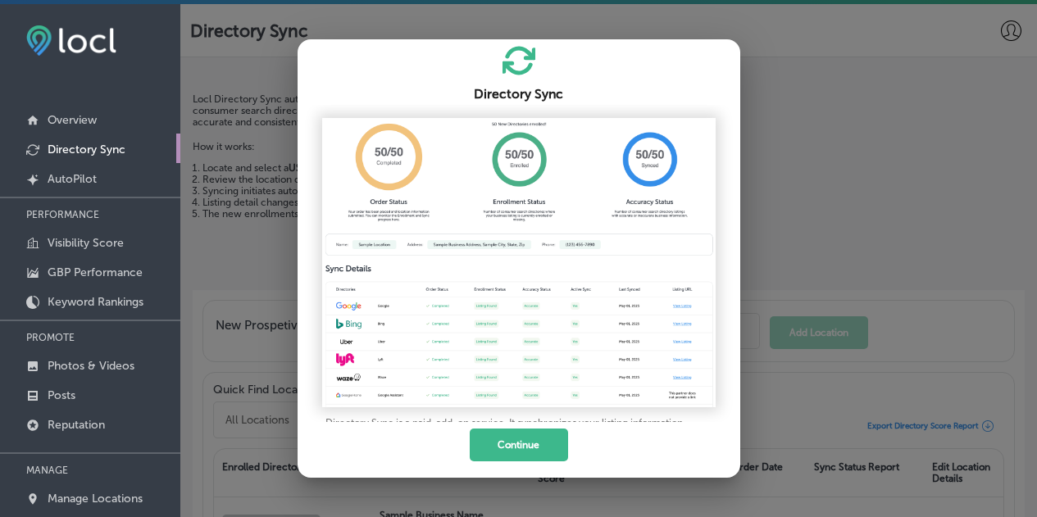
scroll to position [105, 0]
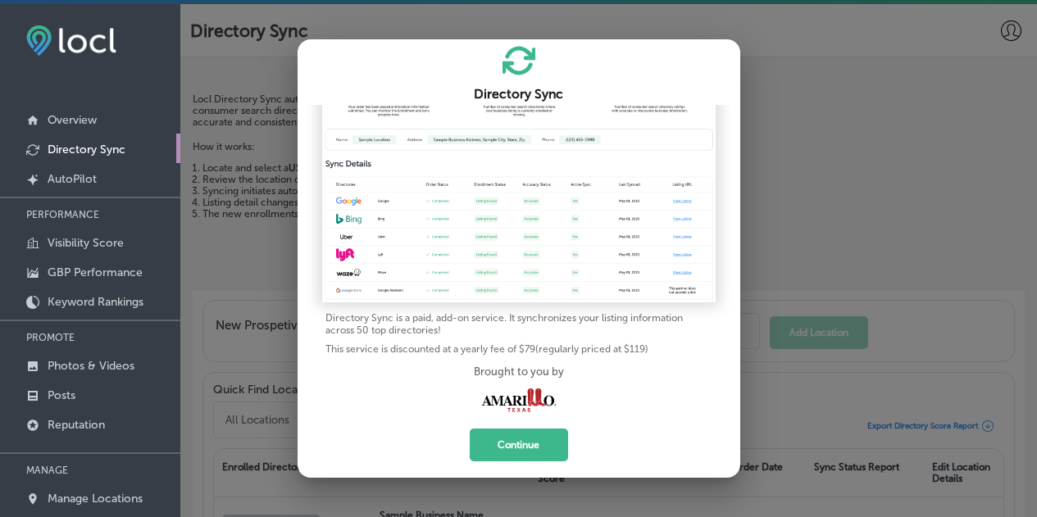
click at [844, 172] on div at bounding box center [518, 258] width 1037 height 517
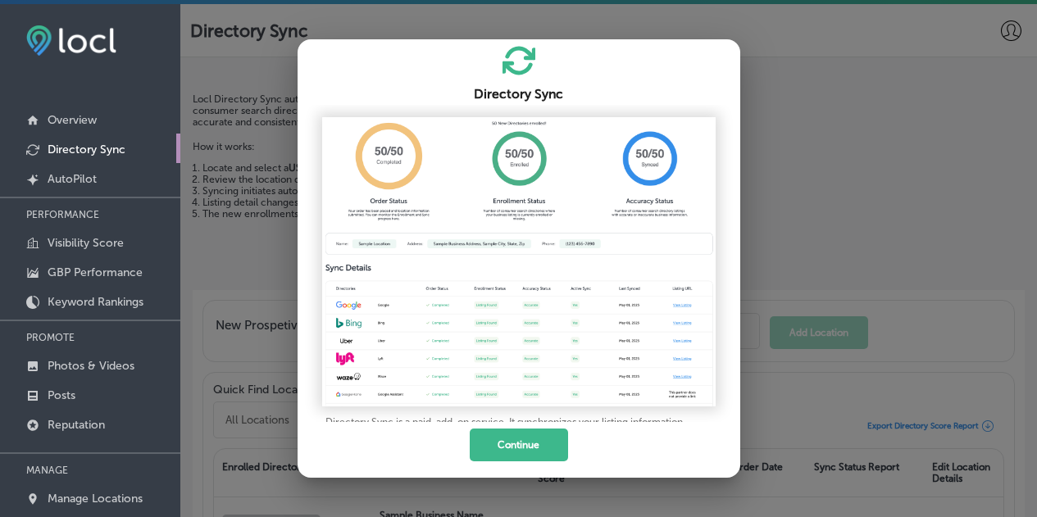
scroll to position [0, 0]
click at [493, 441] on button "Continue" at bounding box center [519, 445] width 98 height 33
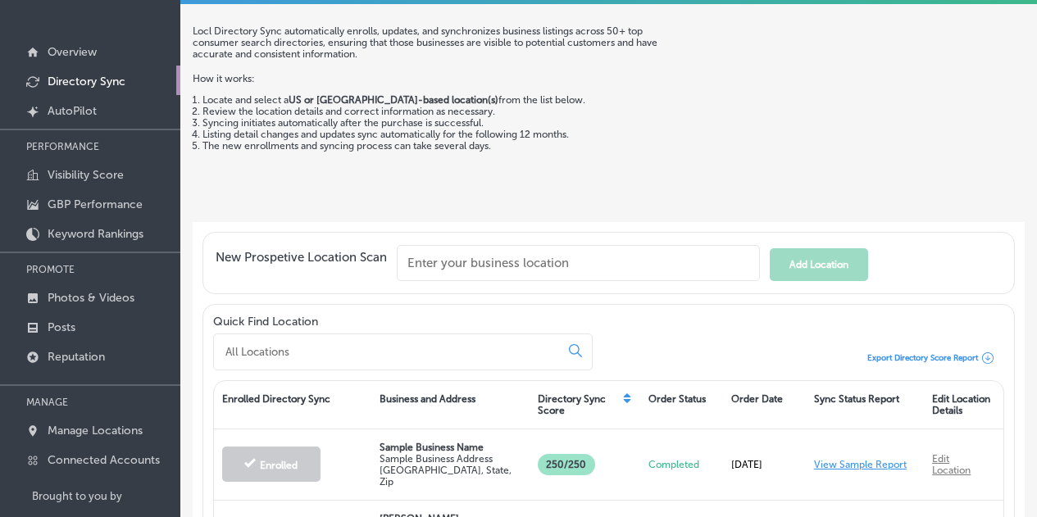
scroll to position [144, 0]
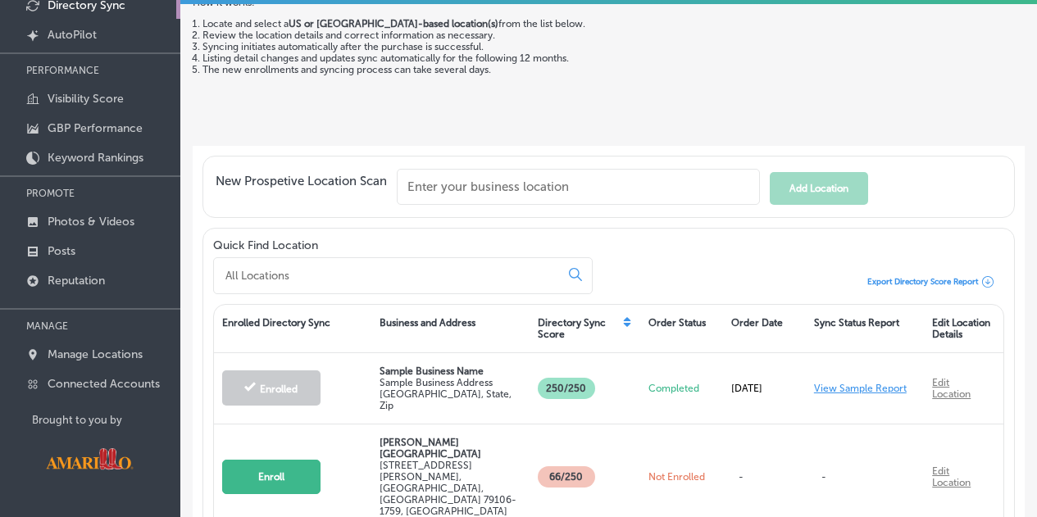
click at [413, 116] on div "Locl Directory Sync automatically enrolls, updates, and synchronizes business l…" at bounding box center [439, 42] width 493 height 187
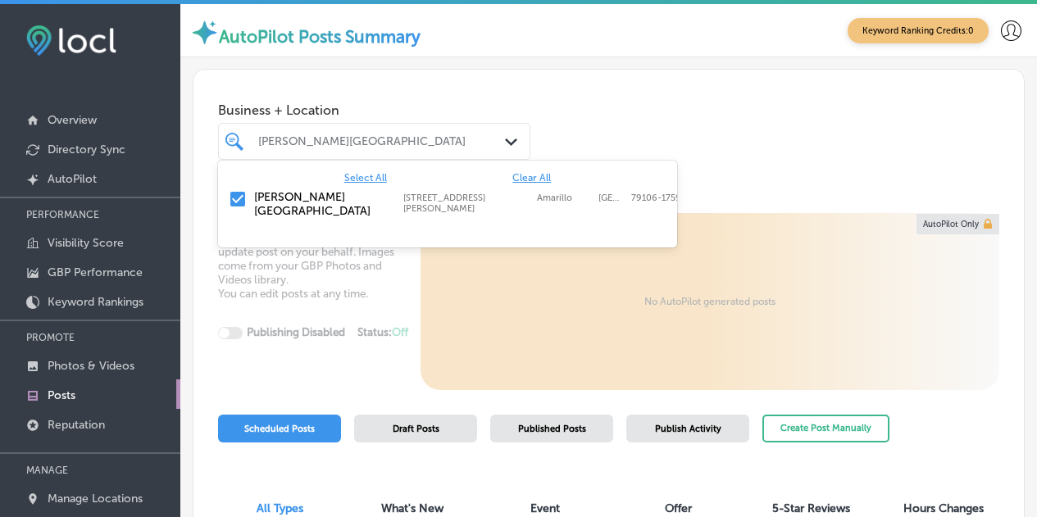
click at [483, 130] on div "[PERSON_NAME][GEOGRAPHIC_DATA]" at bounding box center [374, 140] width 248 height 21
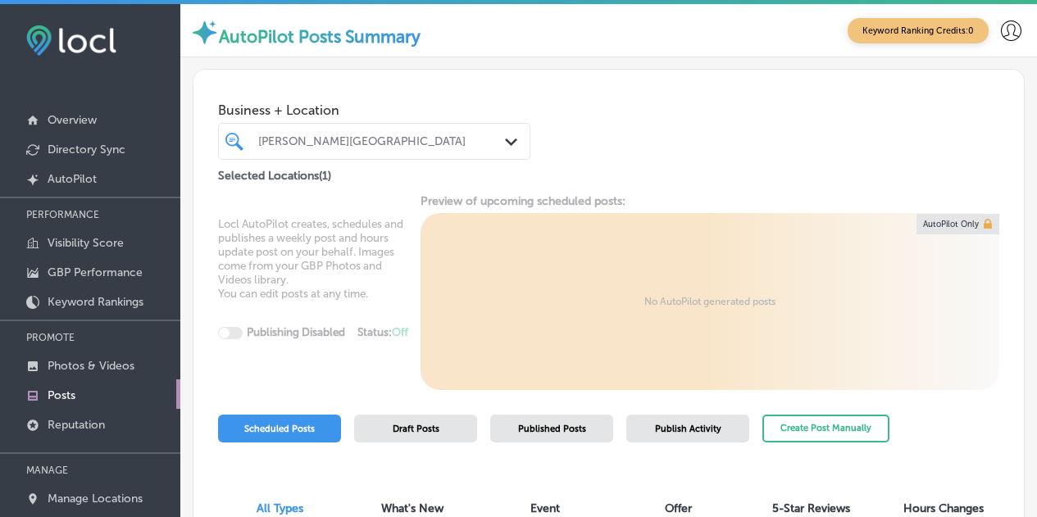
click at [489, 132] on div "[PERSON_NAME][GEOGRAPHIC_DATA]" at bounding box center [374, 140] width 248 height 21
click at [507, 146] on div "Path Created with Sketch." at bounding box center [514, 142] width 18 height 18
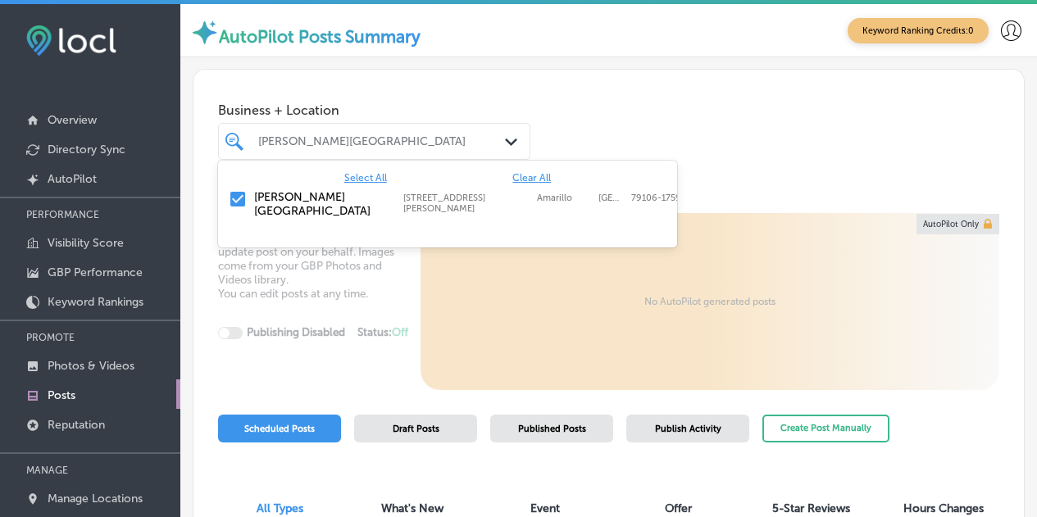
click at [507, 146] on div "Path Created with Sketch." at bounding box center [514, 142] width 18 height 18
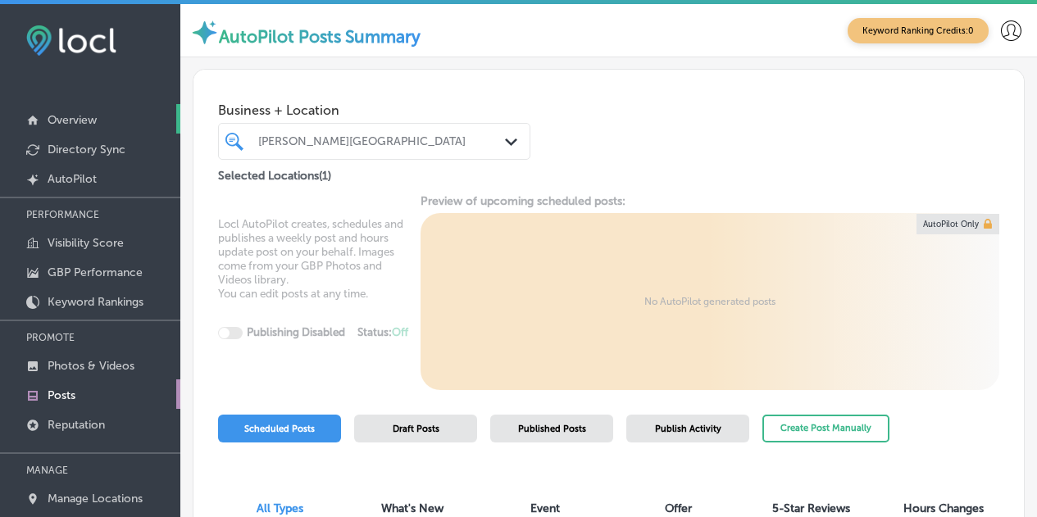
click at [87, 111] on link "Overview" at bounding box center [90, 119] width 180 height 30
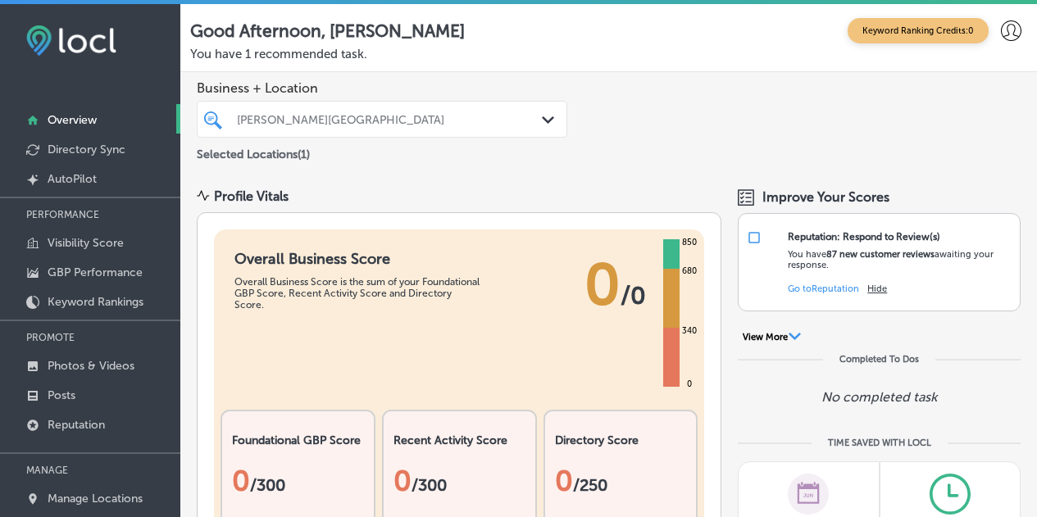
click at [525, 125] on div "[PERSON_NAME][GEOGRAPHIC_DATA]" at bounding box center [390, 119] width 307 height 14
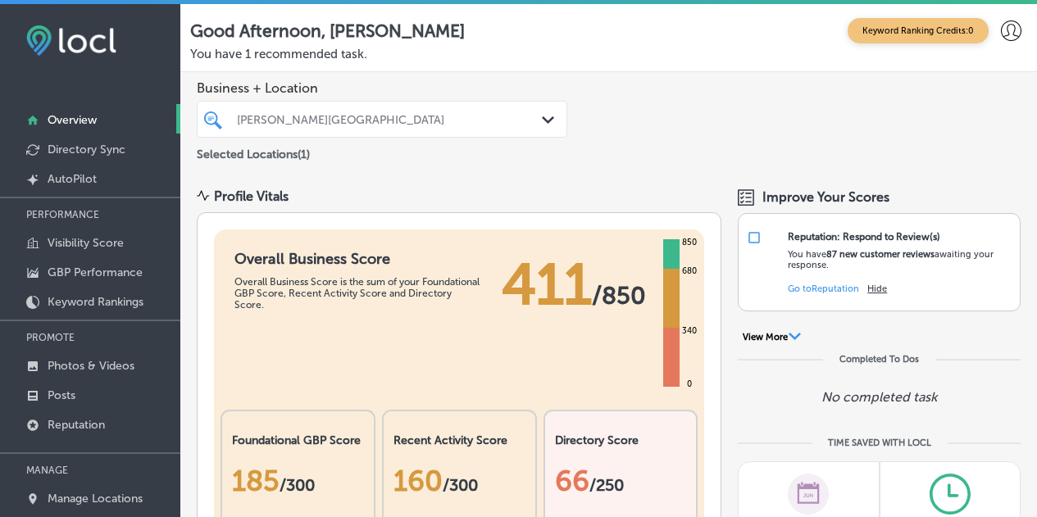
click at [542, 121] on polygon at bounding box center [548, 119] width 12 height 7
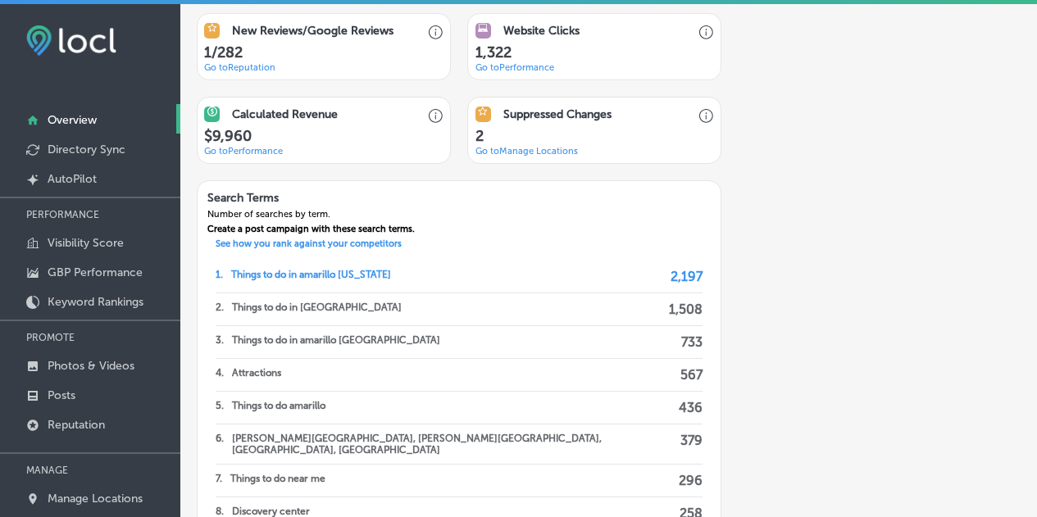
click at [63, 25] on div "iconmonstr-menu-thin copy Created with Sketch. Overview Directory Sync Created …" at bounding box center [90, 332] width 180 height 657
click at [31, 44] on img at bounding box center [71, 40] width 90 height 30
